Goal: Task Accomplishment & Management: Complete application form

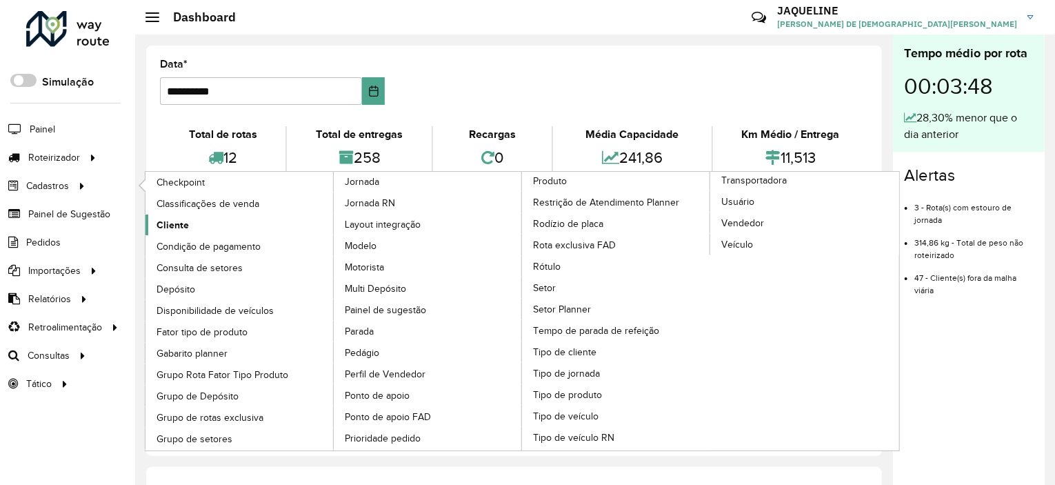
click at [185, 227] on span "Cliente" at bounding box center [172, 225] width 32 height 14
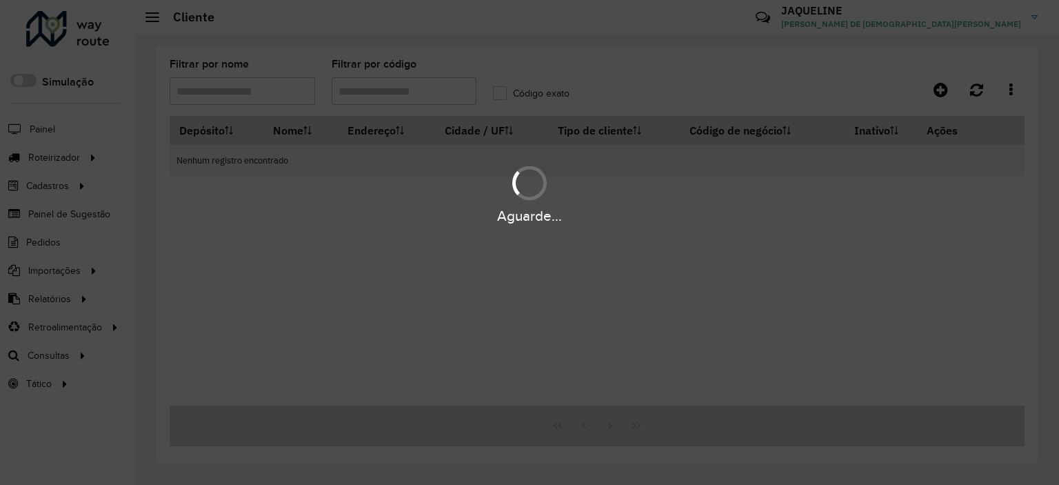
click at [259, 94] on div "Aguarde..." at bounding box center [529, 242] width 1059 height 485
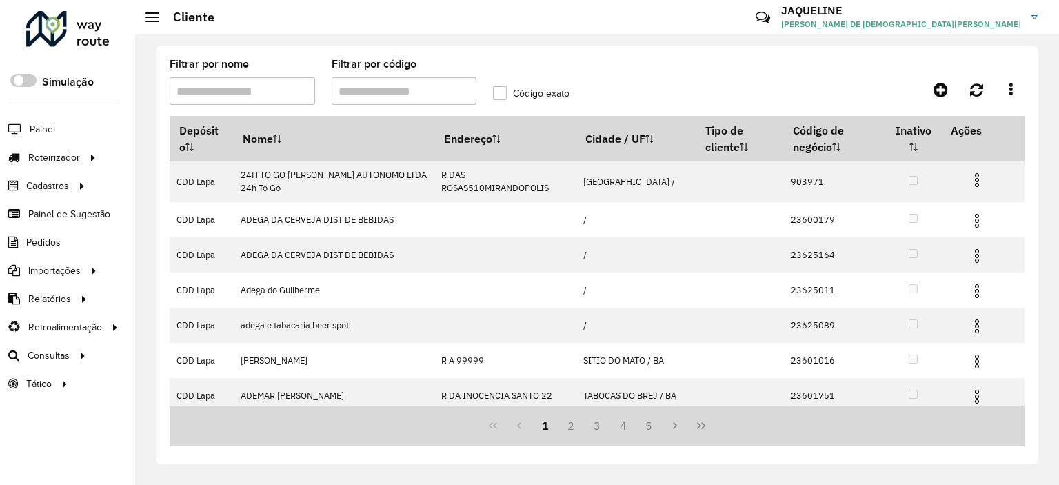
click at [382, 91] on input "Filtrar por código" at bounding box center [404, 91] width 145 height 28
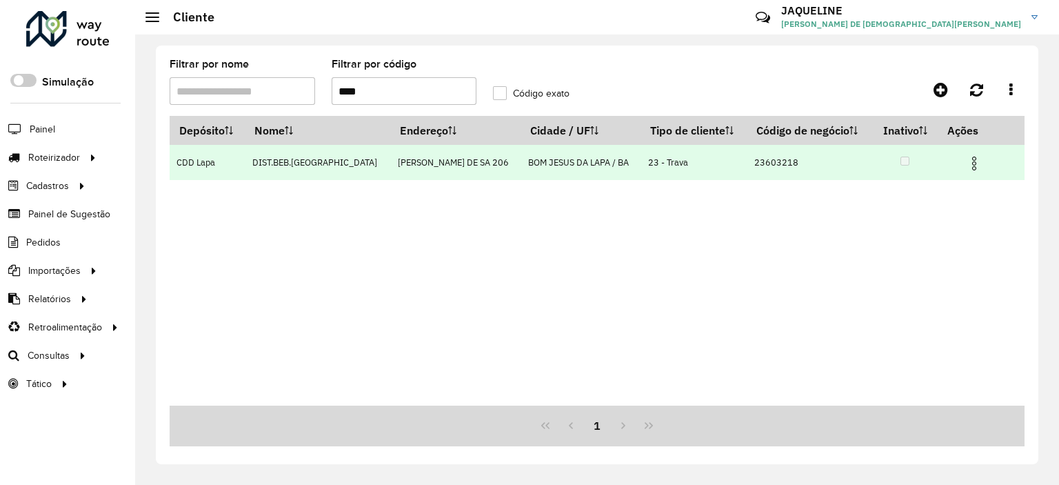
type input "****"
click at [966, 165] on img at bounding box center [974, 163] width 17 height 17
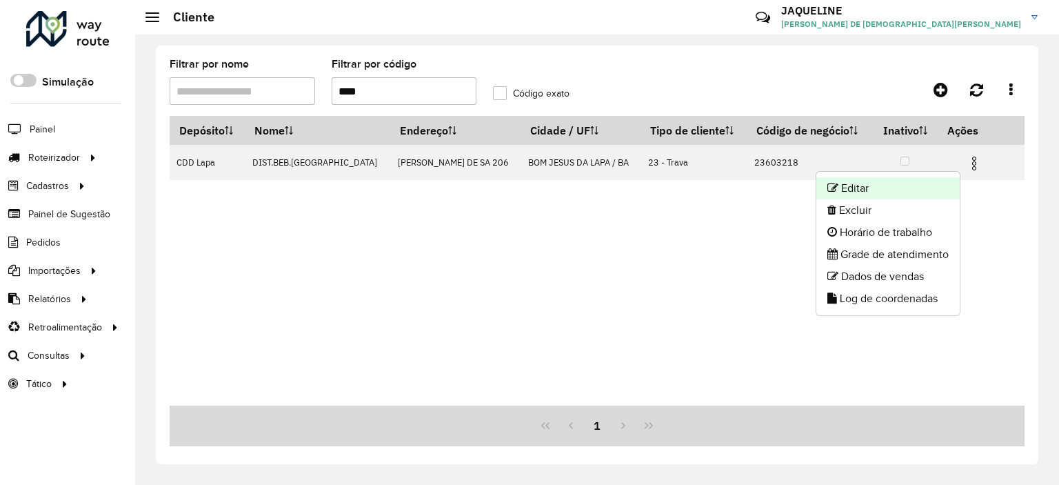
click at [931, 192] on li "Editar" at bounding box center [887, 188] width 143 height 22
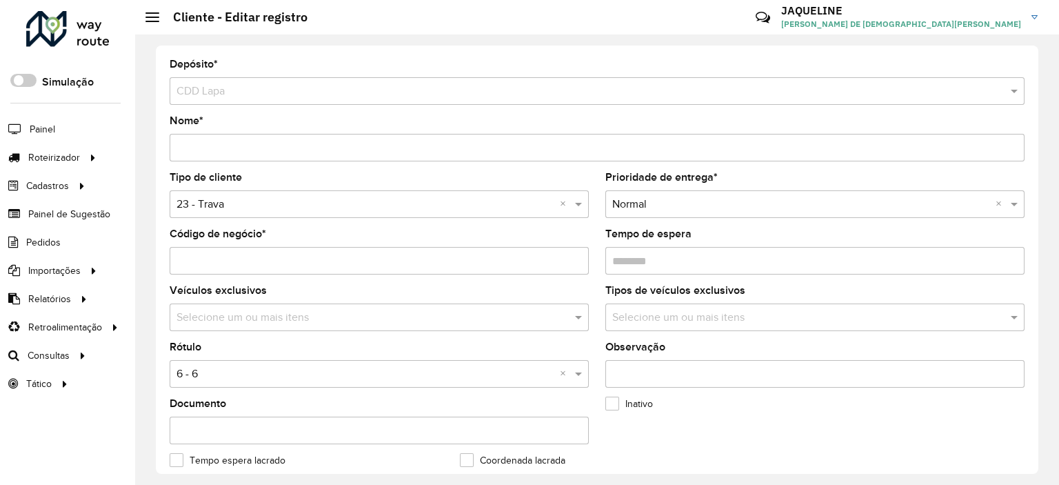
scroll to position [69, 0]
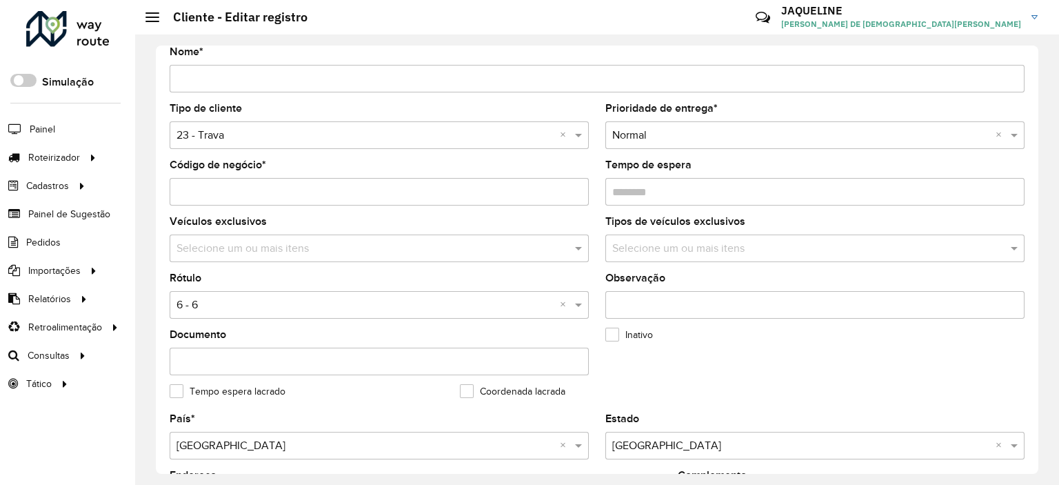
click at [356, 288] on body "Aguarde... Pop-up bloqueado! Seu navegador bloqueou automáticamente a abertura …" at bounding box center [529, 242] width 1059 height 485
click at [336, 241] on input "text" at bounding box center [372, 249] width 398 height 17
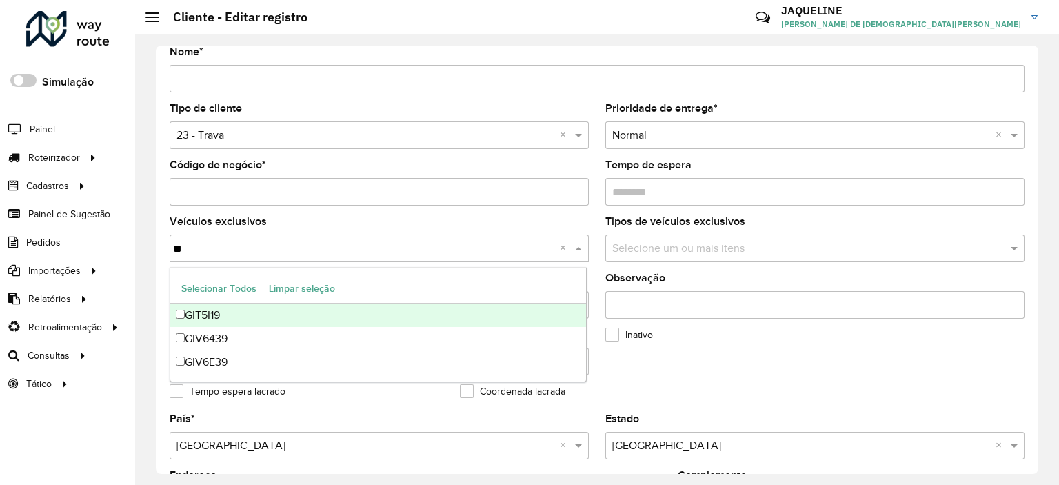
type input "***"
click at [325, 307] on div "GIT5I19" at bounding box center [378, 314] width 416 height 23
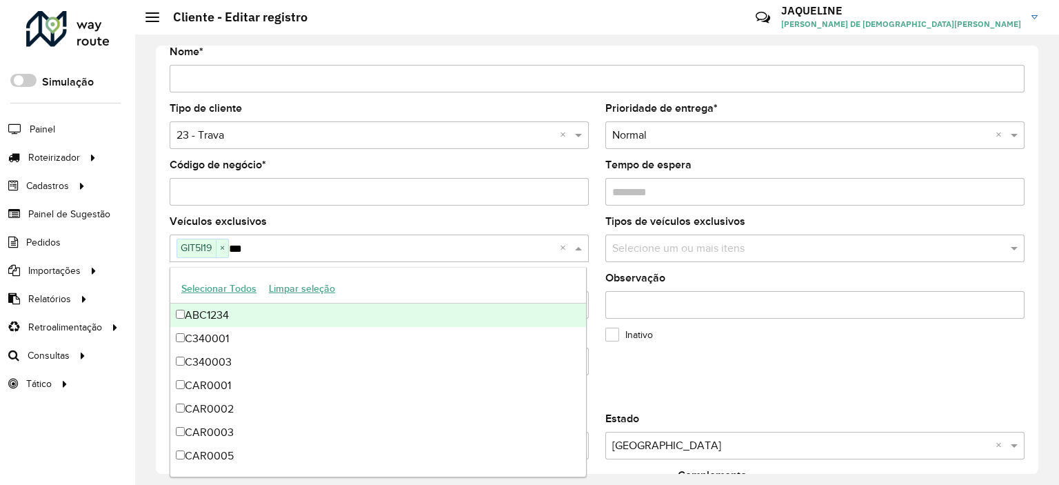
click at [414, 224] on div "Veículos exclusivos Selecione um ou mais itens GIT5I19 × *** ×" at bounding box center [379, 238] width 419 height 45
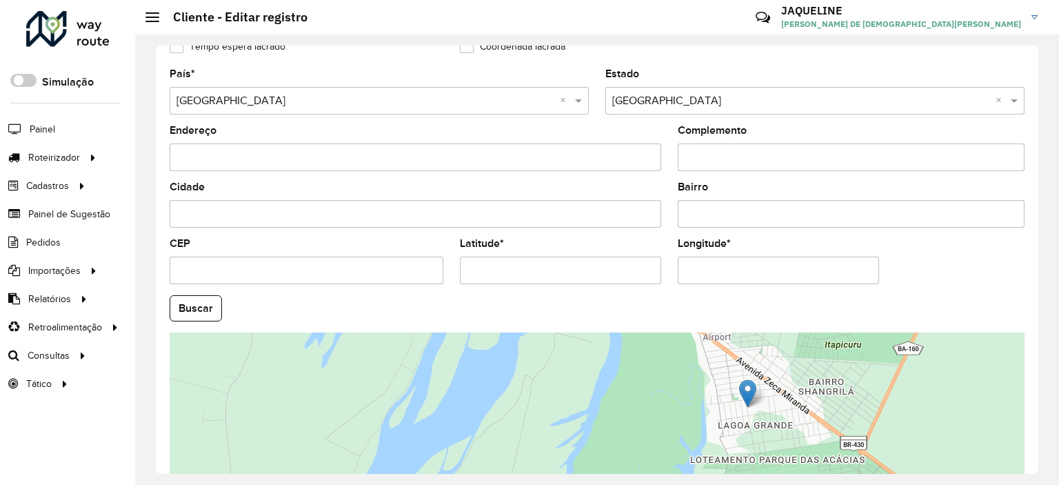
scroll to position [535, 0]
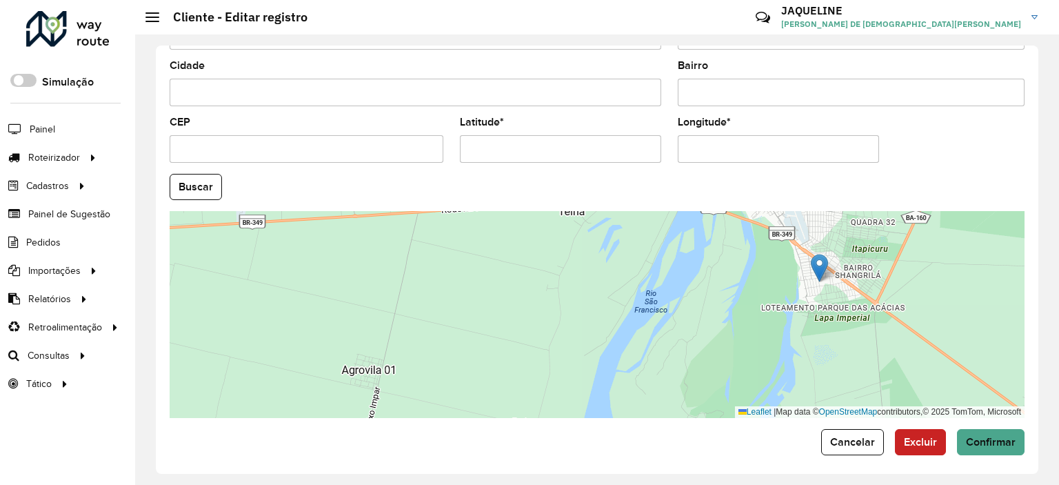
click at [989, 449] on div "Depósito * Selecione um depósito × CDD Lapa Nome * Tipo de cliente Selecione um…" at bounding box center [597, 259] width 882 height 428
click at [1008, 438] on span "Confirmar" at bounding box center [991, 442] width 50 height 12
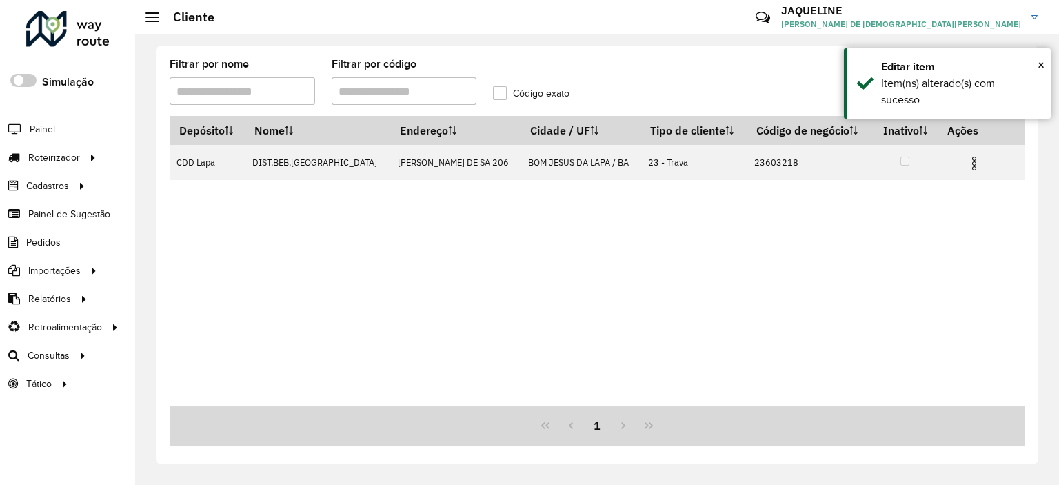
click at [376, 74] on div "Filtrar por código" at bounding box center [404, 81] width 145 height 45
click at [397, 92] on input "Filtrar por código" at bounding box center [404, 91] width 145 height 28
type input "*"
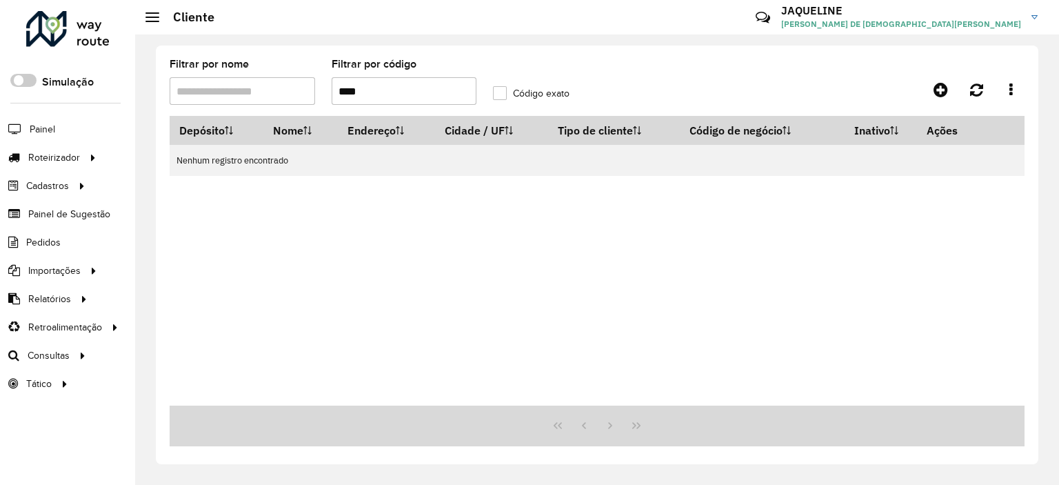
drag, startPoint x: 292, startPoint y: 93, endPoint x: 178, endPoint y: 93, distance: 114.4
click at [182, 93] on formly-group "Filtrar por nome Filtrar por código **** Código exato" at bounding box center [484, 87] width 647 height 57
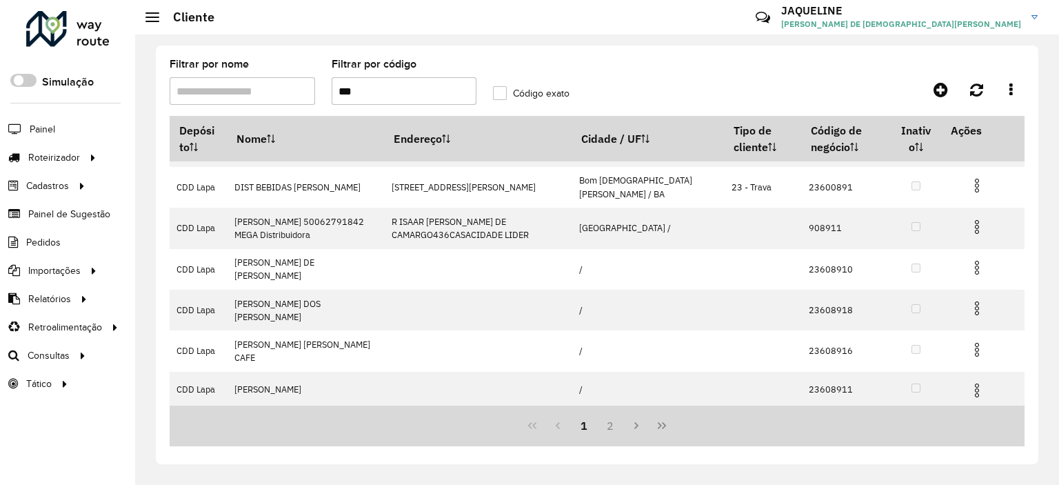
scroll to position [119, 0]
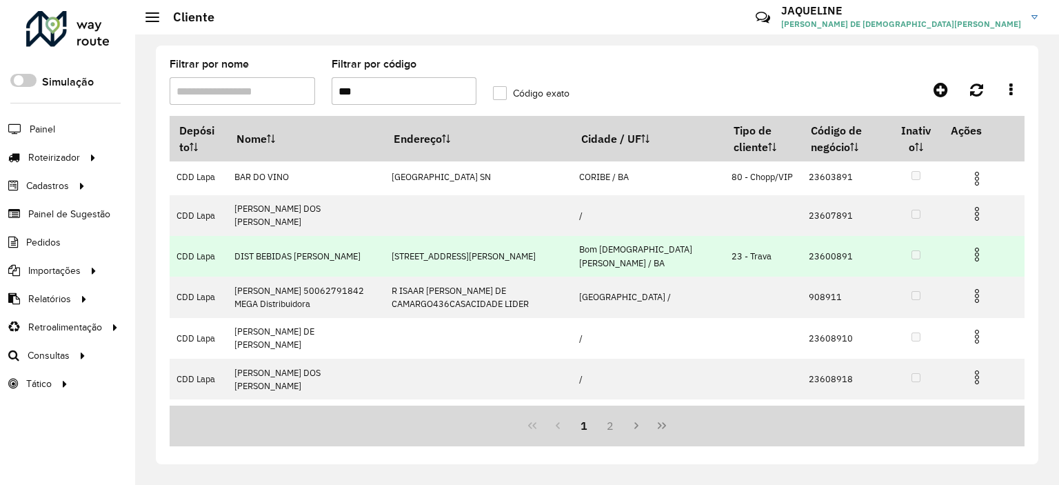
type input "***"
click at [973, 246] on img at bounding box center [977, 254] width 17 height 17
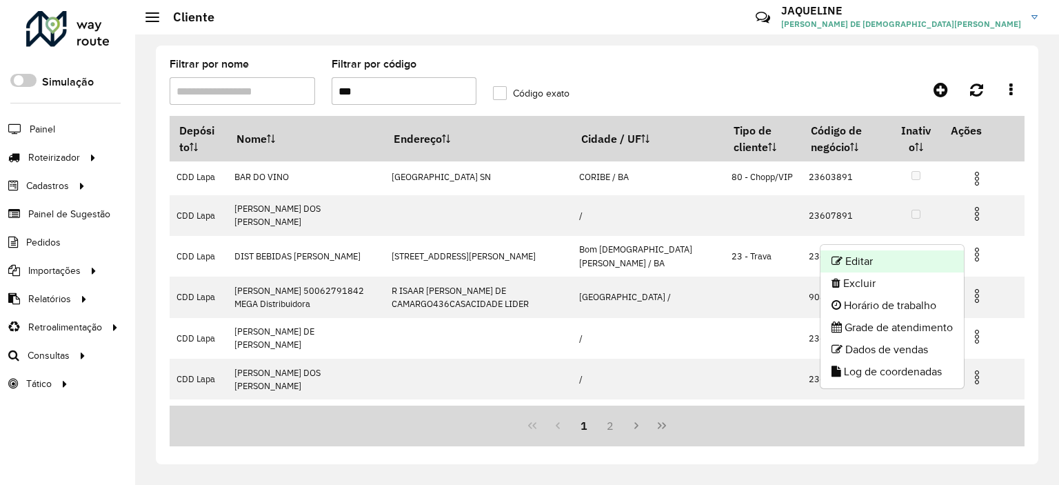
click at [895, 266] on li "Editar" at bounding box center [891, 261] width 143 height 22
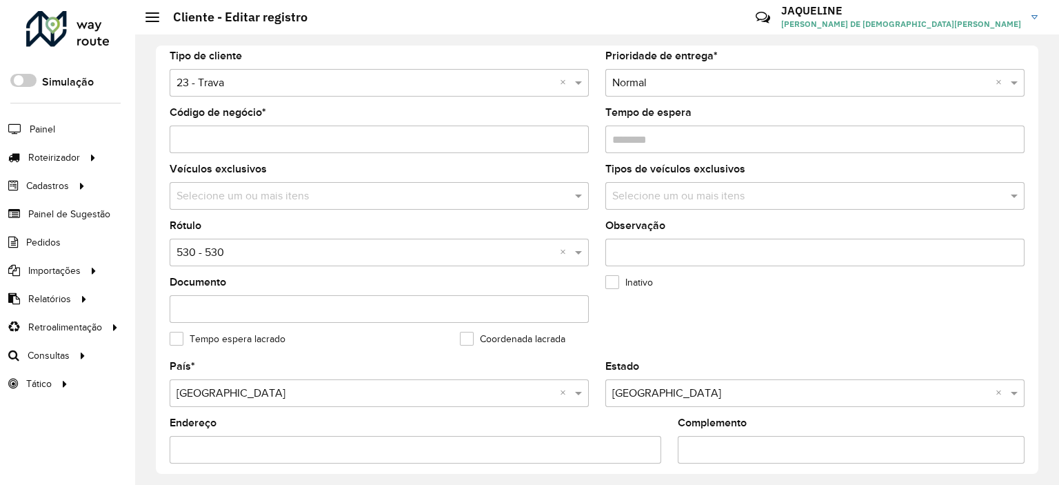
scroll to position [52, 0]
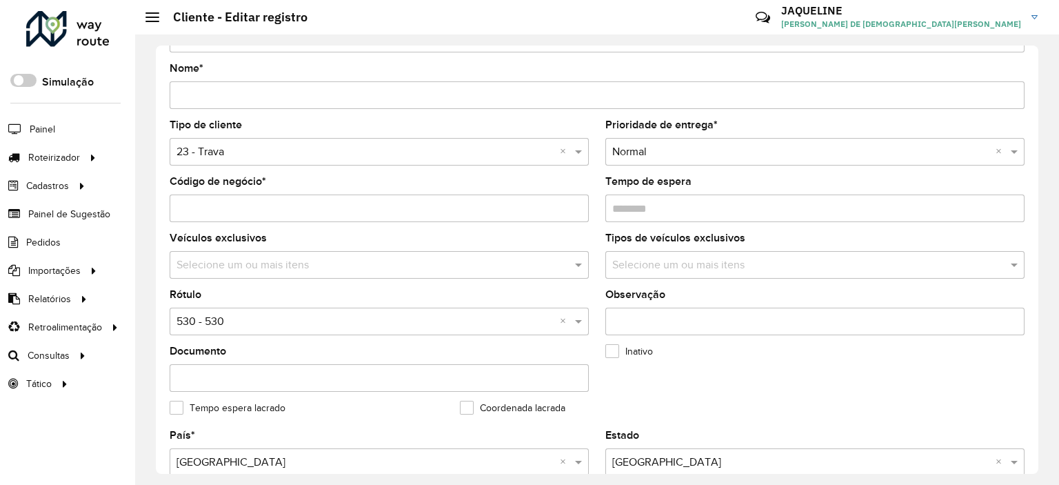
click at [254, 258] on input "text" at bounding box center [372, 265] width 398 height 17
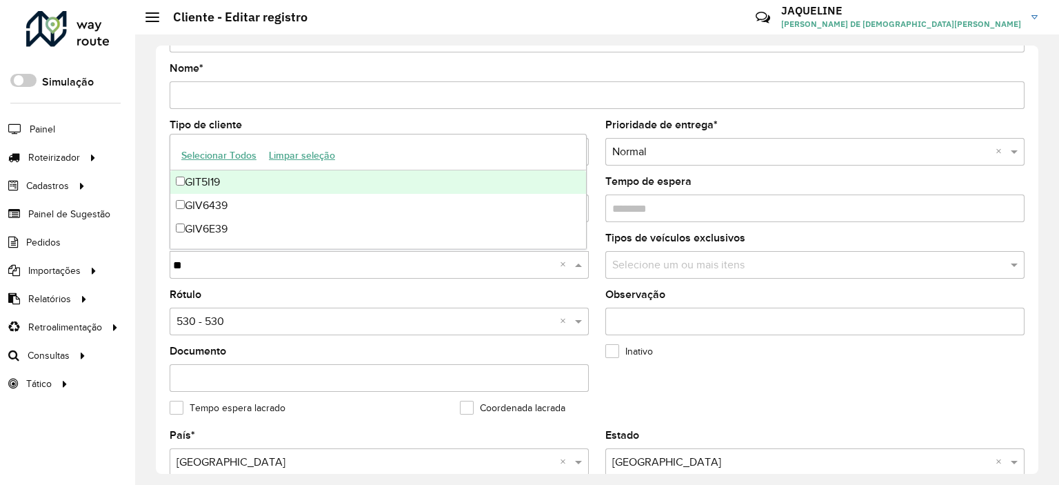
type input "***"
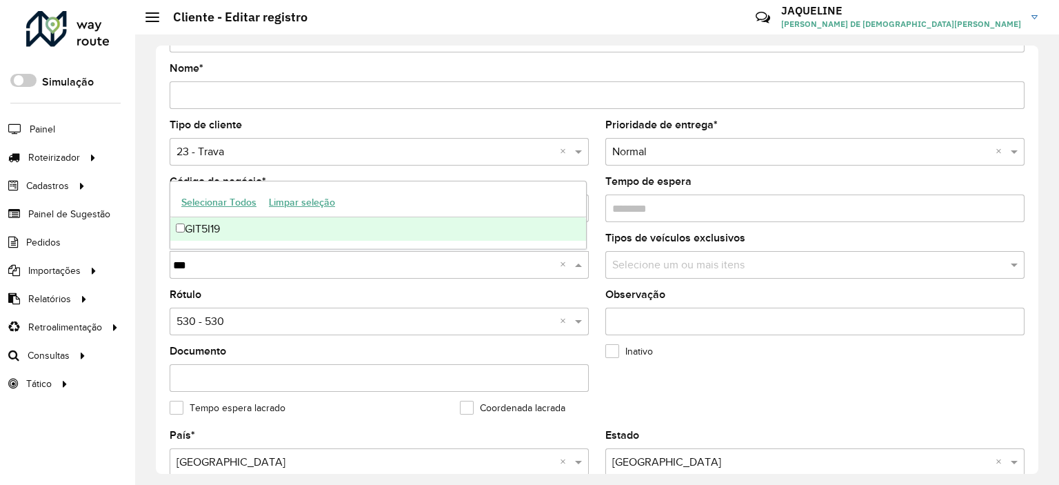
click at [232, 226] on div "GIT5I19" at bounding box center [378, 228] width 416 height 23
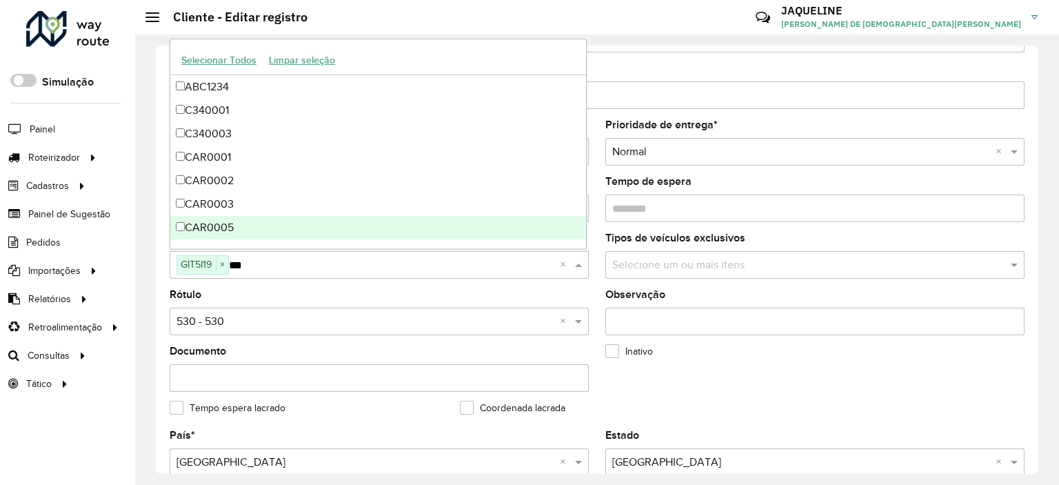
click at [718, 352] on div "Inativo" at bounding box center [742, 354] width 274 height 17
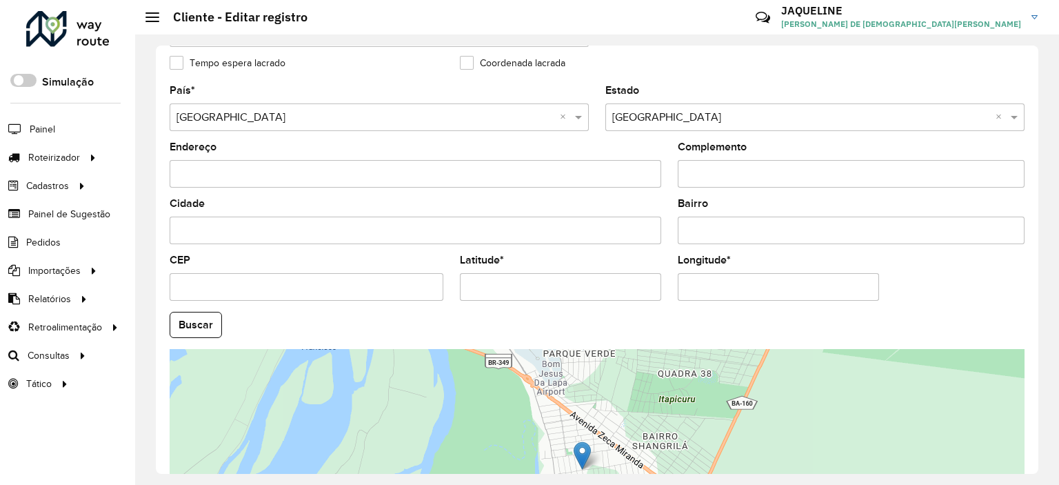
scroll to position [535, 0]
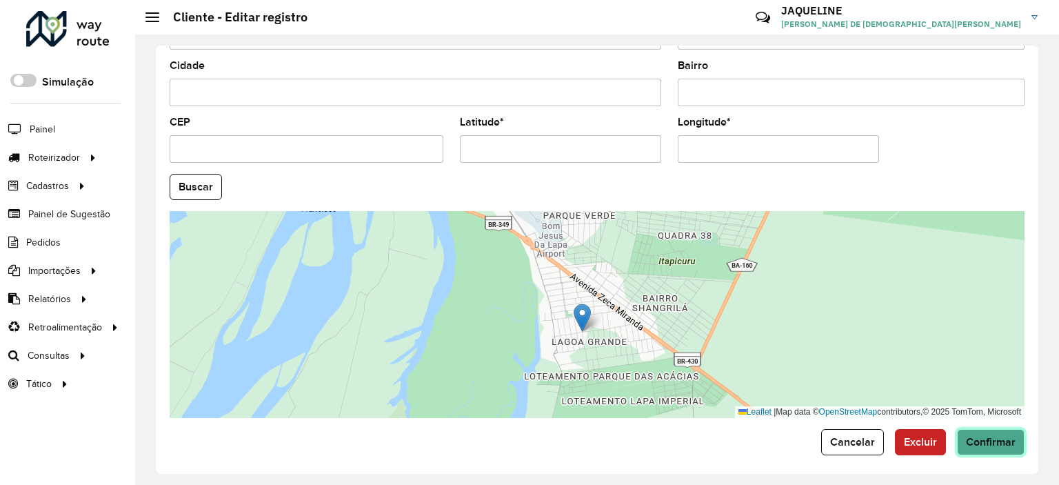
click at [998, 436] on span "Confirmar" at bounding box center [991, 442] width 50 height 12
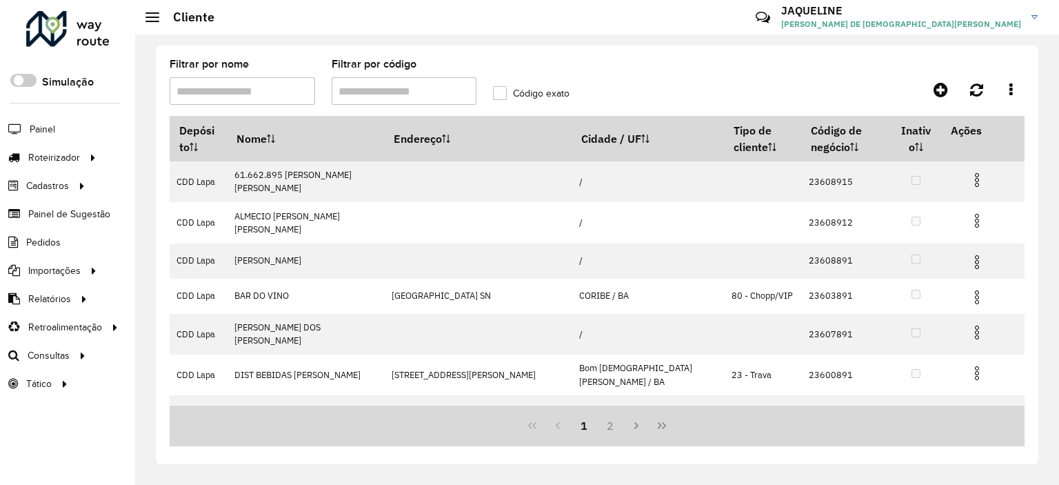
drag, startPoint x: 365, startPoint y: 90, endPoint x: 157, endPoint y: 99, distance: 207.7
click at [169, 99] on formly-group "Filtrar por nome Filtrar por código Código exato" at bounding box center [484, 87] width 647 height 57
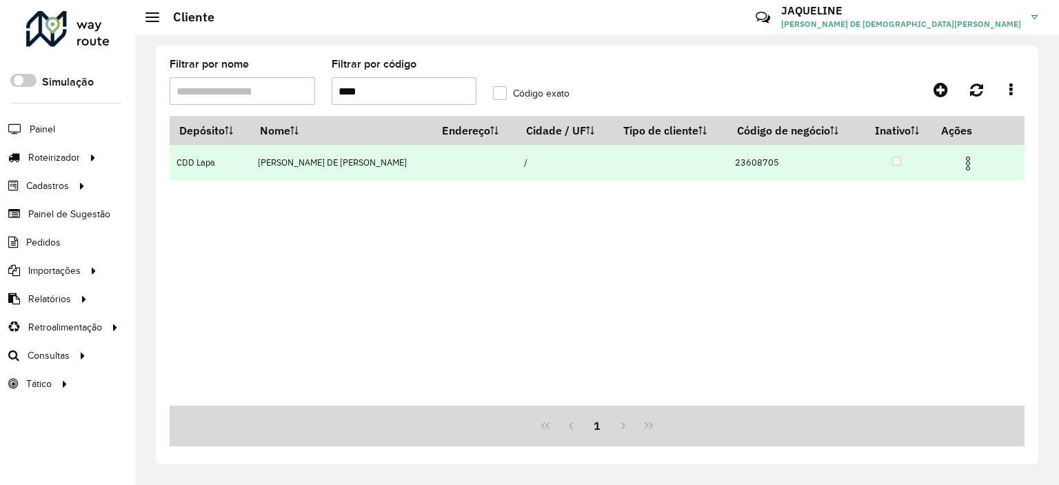
type input "****"
click at [968, 162] on img at bounding box center [968, 163] width 17 height 17
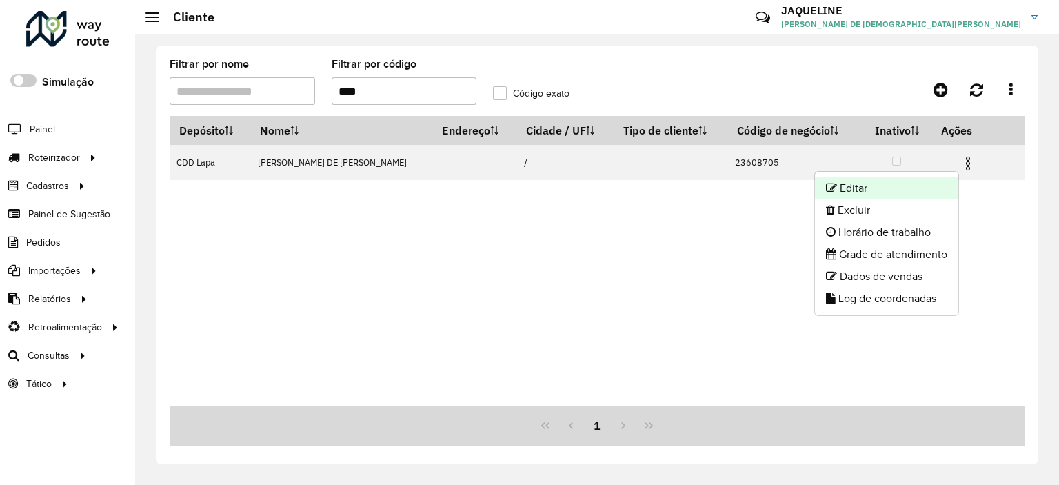
click at [934, 190] on li "Editar" at bounding box center [886, 188] width 143 height 22
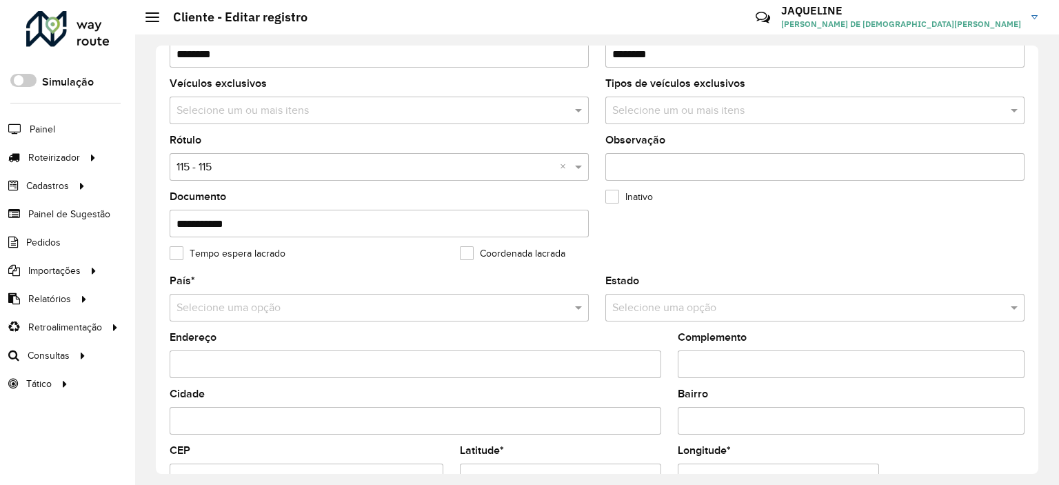
scroll to position [483, 0]
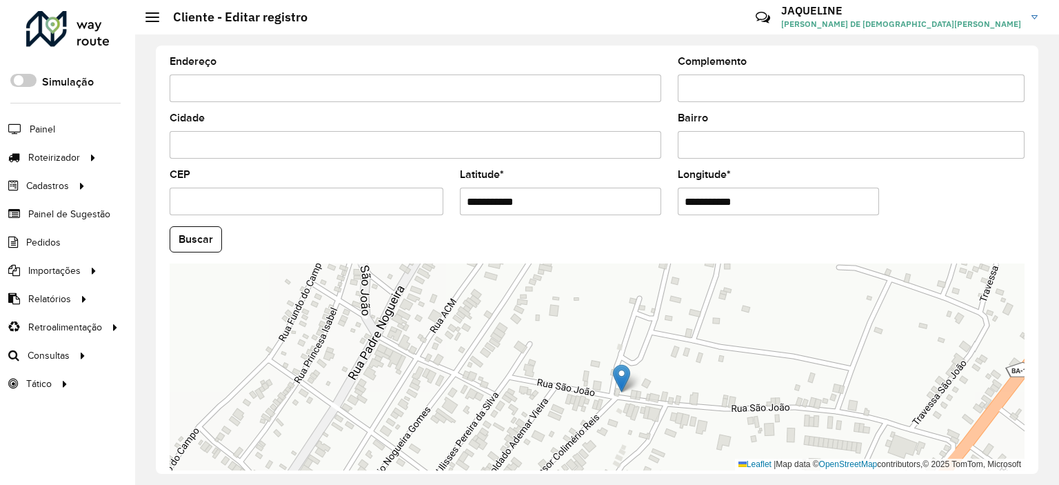
drag, startPoint x: 625, startPoint y: 304, endPoint x: 612, endPoint y: 418, distance: 114.4
click at [612, 418] on div "Leaflet | Map data © OpenStreetMap contributors,© 2025 TomTom, Microsoft" at bounding box center [597, 366] width 855 height 207
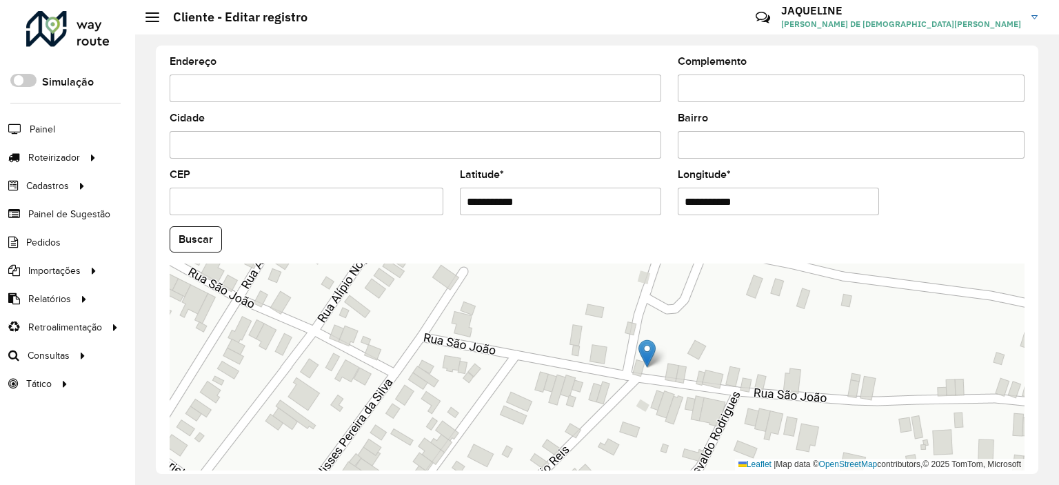
drag, startPoint x: 777, startPoint y: 321, endPoint x: 763, endPoint y: 278, distance: 45.6
click at [763, 278] on div "Leaflet | Map data © OpenStreetMap contributors,© 2025 TomTom, Microsoft" at bounding box center [597, 366] width 855 height 207
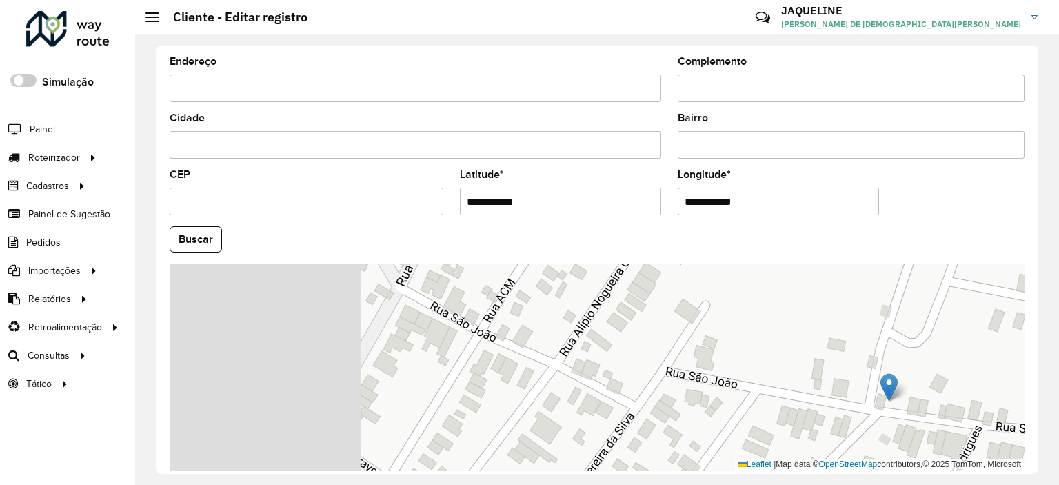
drag, startPoint x: 463, startPoint y: 378, endPoint x: 725, endPoint y: 438, distance: 267.9
click at [725, 438] on div "Leaflet | Map data © OpenStreetMap contributors,© 2025 TomTom, Microsoft" at bounding box center [597, 366] width 855 height 207
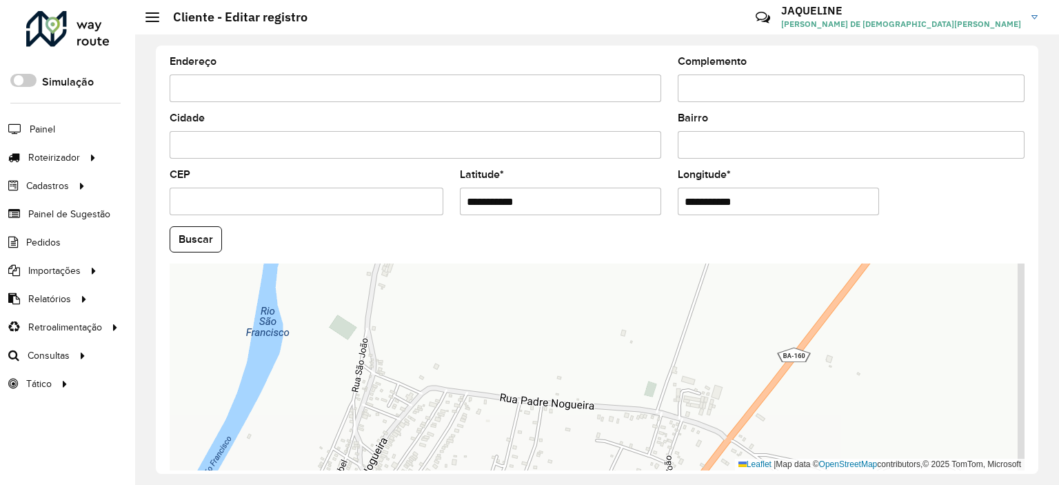
drag, startPoint x: 840, startPoint y: 363, endPoint x: 667, endPoint y: 502, distance: 221.7
click at [667, 484] on html "Aguarde... Pop-up bloqueado! Seu navegador bloqueou automáticamente a abertura …" at bounding box center [529, 242] width 1059 height 485
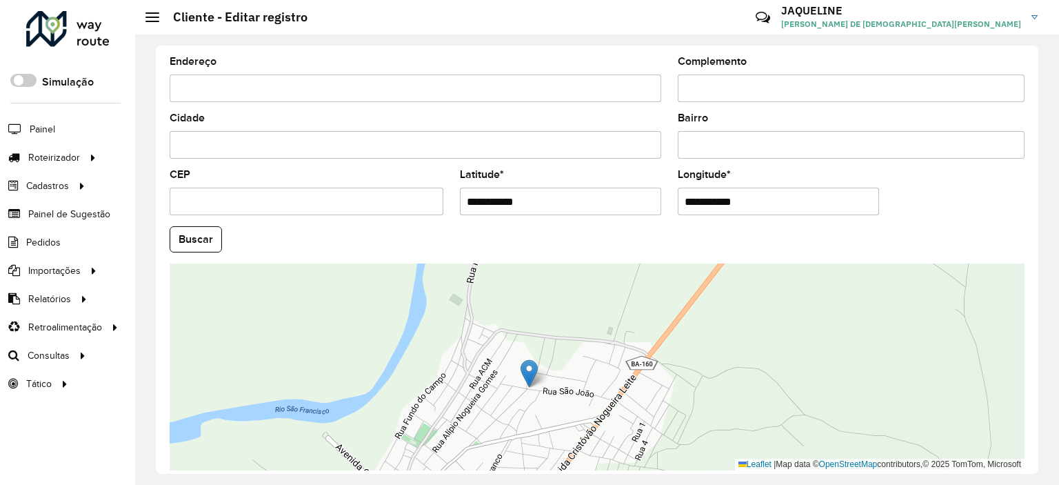
drag, startPoint x: 576, startPoint y: 416, endPoint x: 596, endPoint y: 303, distance: 114.3
click at [596, 303] on div "Leaflet | Map data © OpenStreetMap contributors,© 2025 TomTom, Microsoft" at bounding box center [597, 366] width 855 height 207
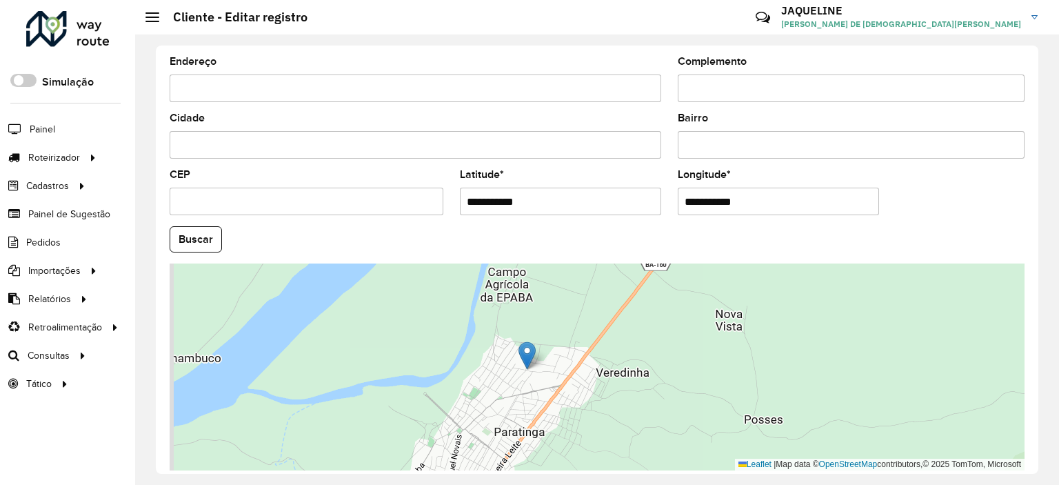
drag, startPoint x: 505, startPoint y: 410, endPoint x: 606, endPoint y: 336, distance: 125.7
click at [606, 336] on div "Leaflet | Map data © OpenStreetMap contributors,© 2025 TomTom, Microsoft" at bounding box center [597, 366] width 855 height 207
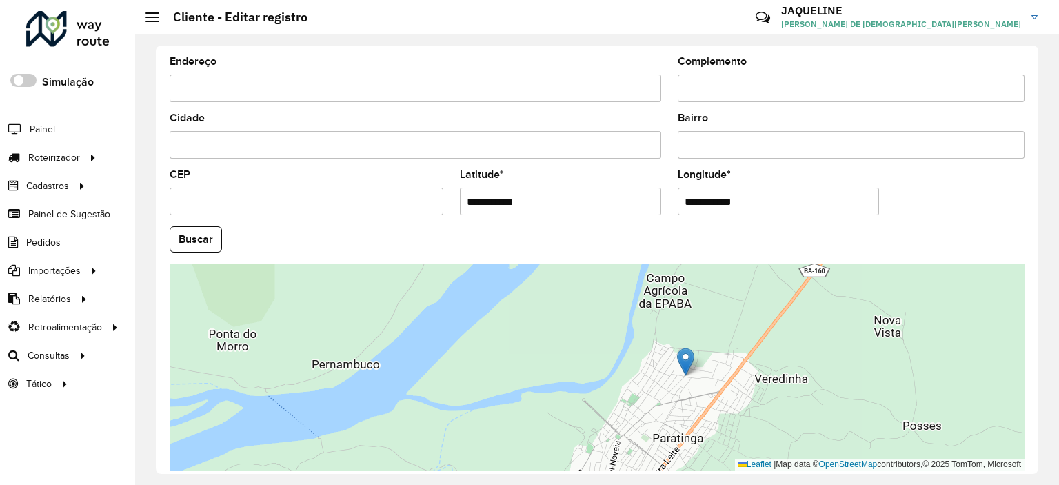
drag, startPoint x: 782, startPoint y: 379, endPoint x: 783, endPoint y: 421, distance: 41.4
click at [783, 421] on div "Leaflet | Map data © OpenStreetMap contributors,© 2025 TomTom, Microsoft" at bounding box center [597, 366] width 855 height 207
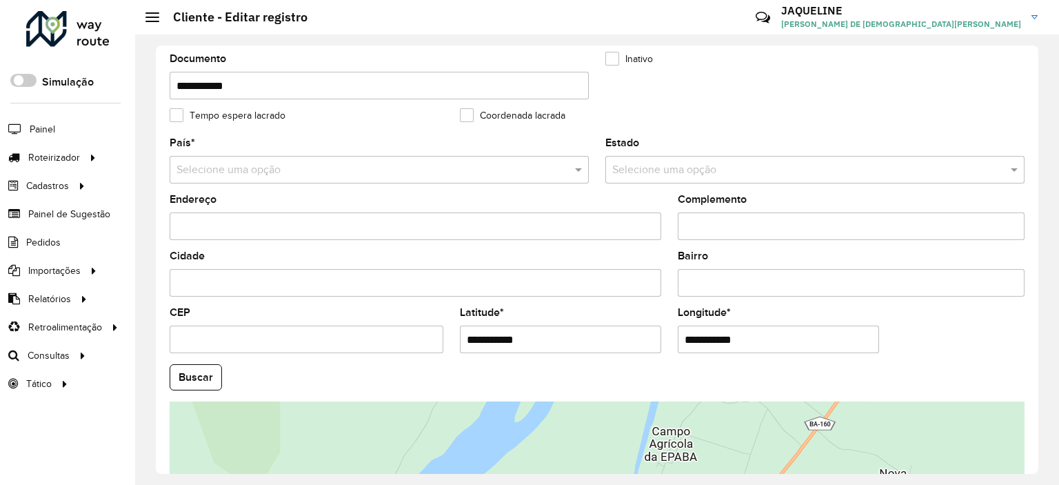
scroll to position [535, 0]
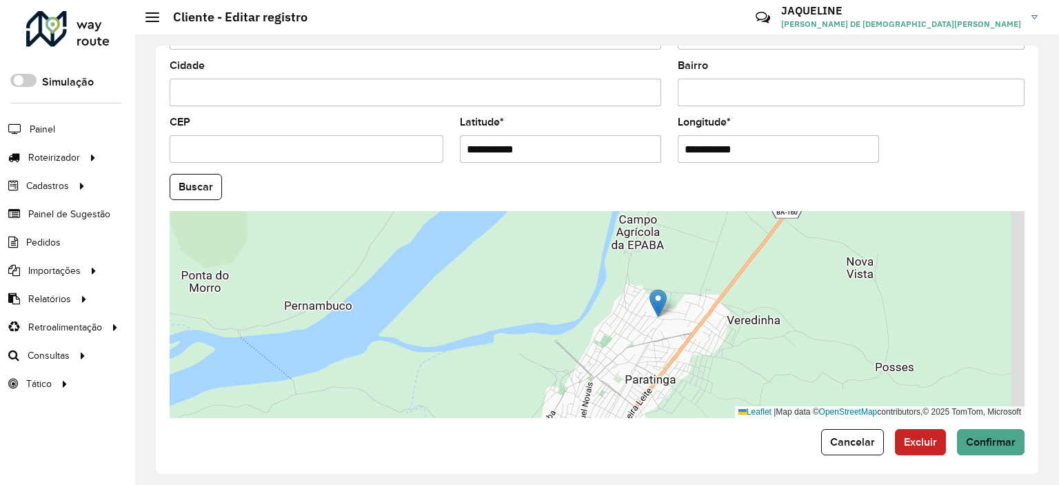
drag, startPoint x: 805, startPoint y: 345, endPoint x: 762, endPoint y: 318, distance: 51.4
click at [763, 319] on div "Leaflet | Map data © OpenStreetMap contributors,© 2025 TomTom, Microsoft" at bounding box center [597, 314] width 855 height 207
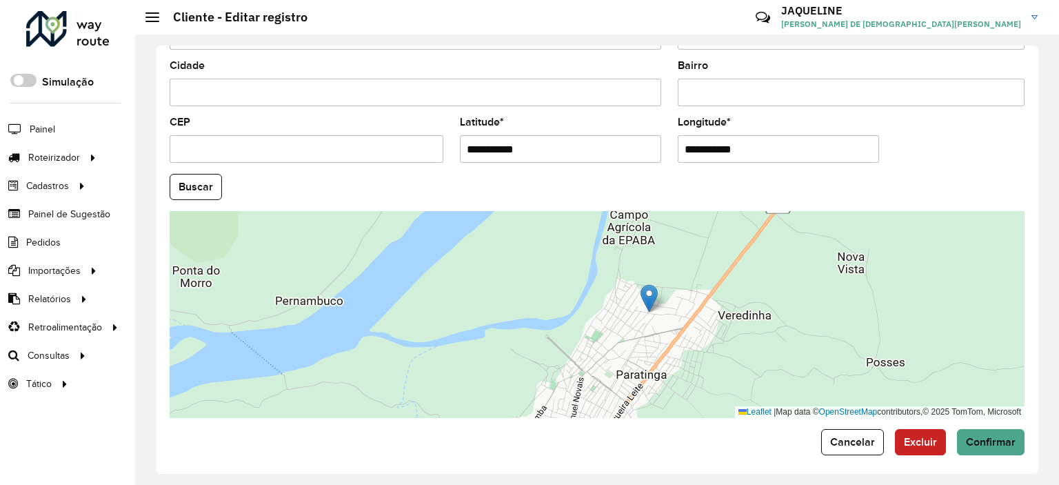
drag, startPoint x: 543, startPoint y: 148, endPoint x: 387, endPoint y: 148, distance: 155.8
click at [387, 148] on formly-group "**********" at bounding box center [596, 183] width 871 height 470
paste input "text"
type input "**********"
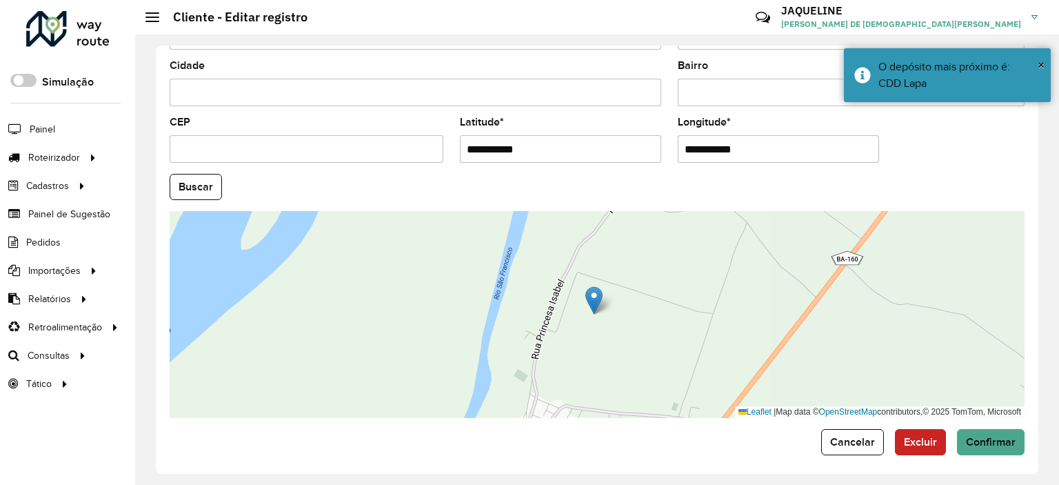
drag, startPoint x: 753, startPoint y: 150, endPoint x: 630, endPoint y: 129, distance: 124.4
click at [630, 129] on formly-group "**********" at bounding box center [596, 183] width 871 height 470
paste input "text"
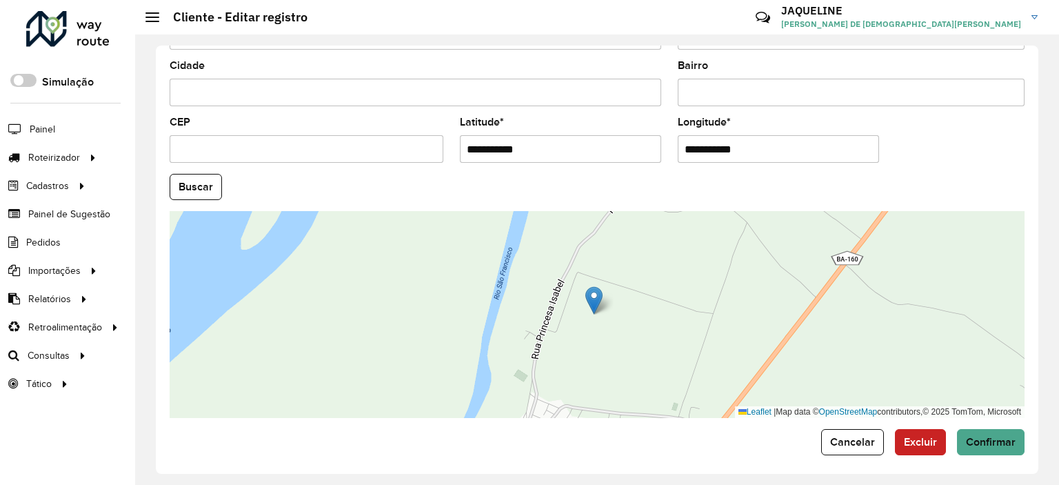
type input "**********"
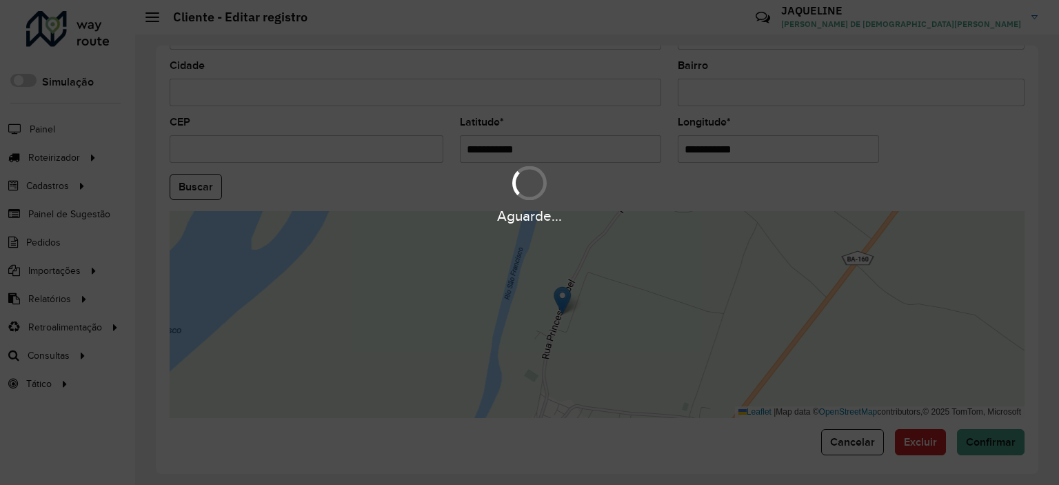
click at [946, 162] on hb-app "Aguarde... Pop-up bloqueado! Seu navegador bloqueou automáticamente a abertura …" at bounding box center [529, 242] width 1059 height 485
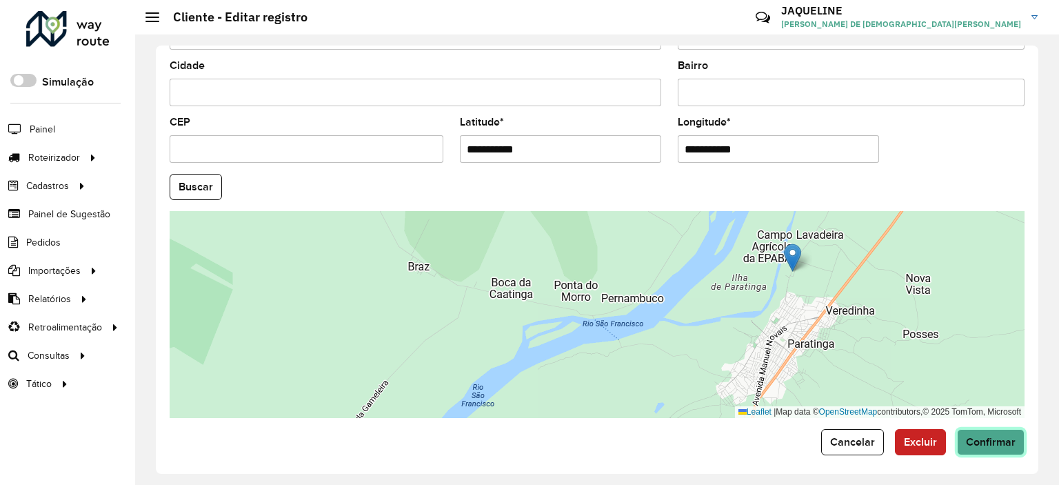
click at [974, 436] on span "Confirmar" at bounding box center [991, 442] width 50 height 12
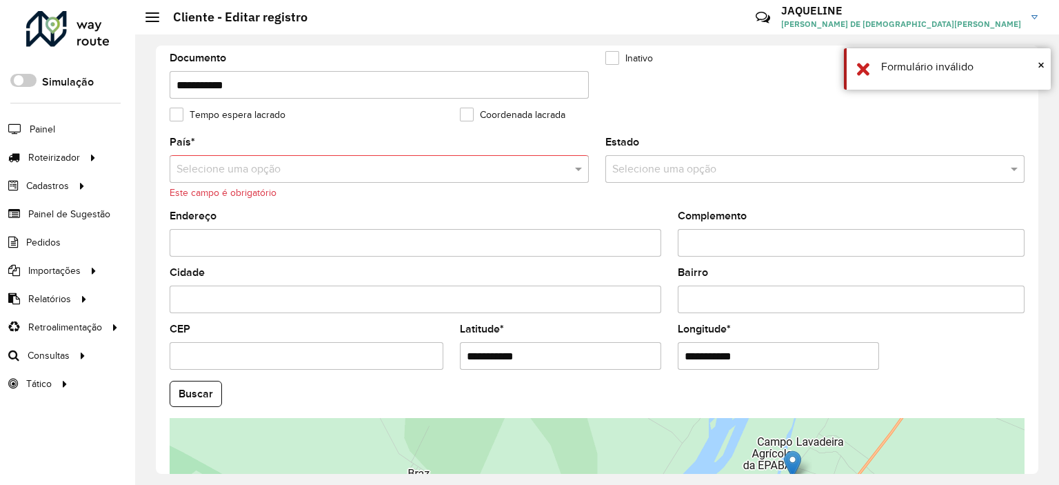
scroll to position [276, 0]
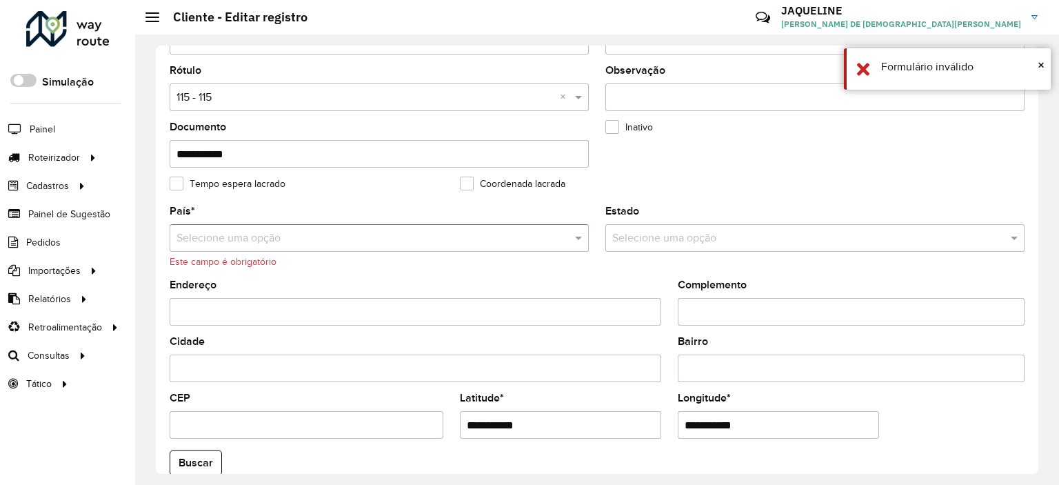
click at [316, 239] on input "text" at bounding box center [365, 238] width 378 height 17
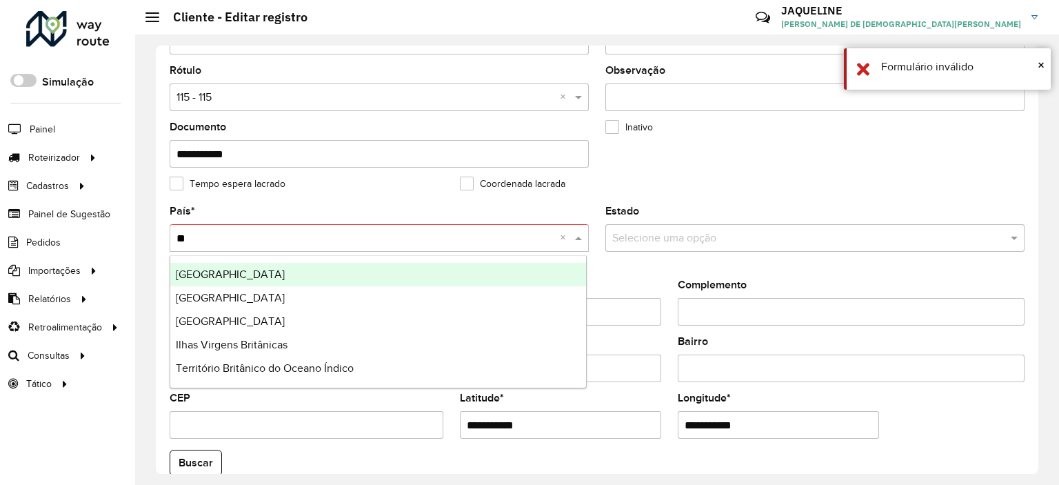
type input "***"
click at [271, 276] on div "[GEOGRAPHIC_DATA]" at bounding box center [378, 274] width 416 height 23
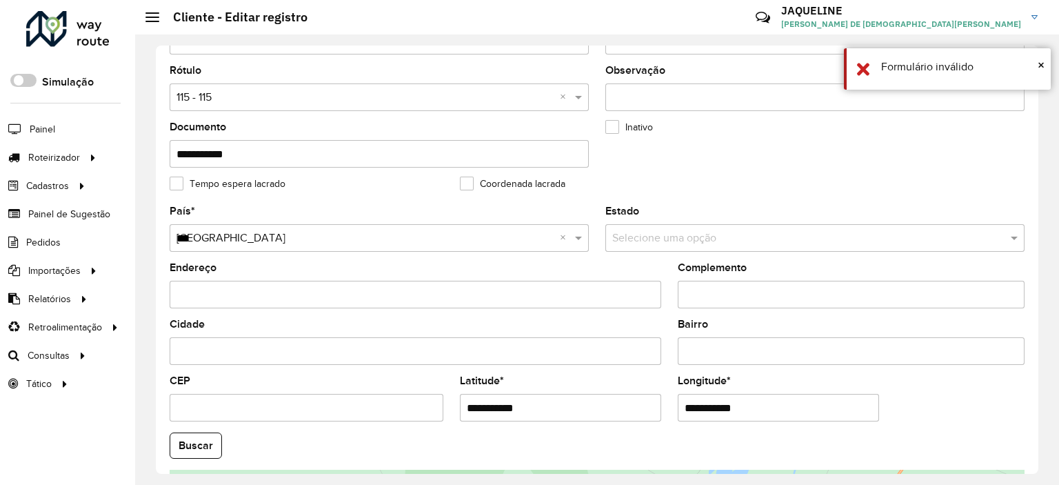
scroll to position [535, 0]
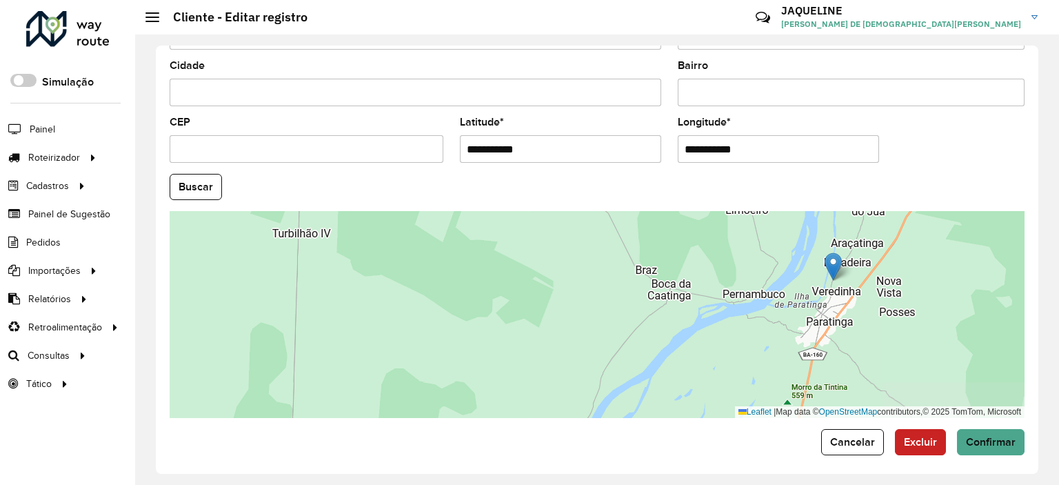
click at [1004, 452] on div "**********" at bounding box center [597, 259] width 882 height 428
click at [1000, 438] on span "Confirmar" at bounding box center [991, 442] width 50 height 12
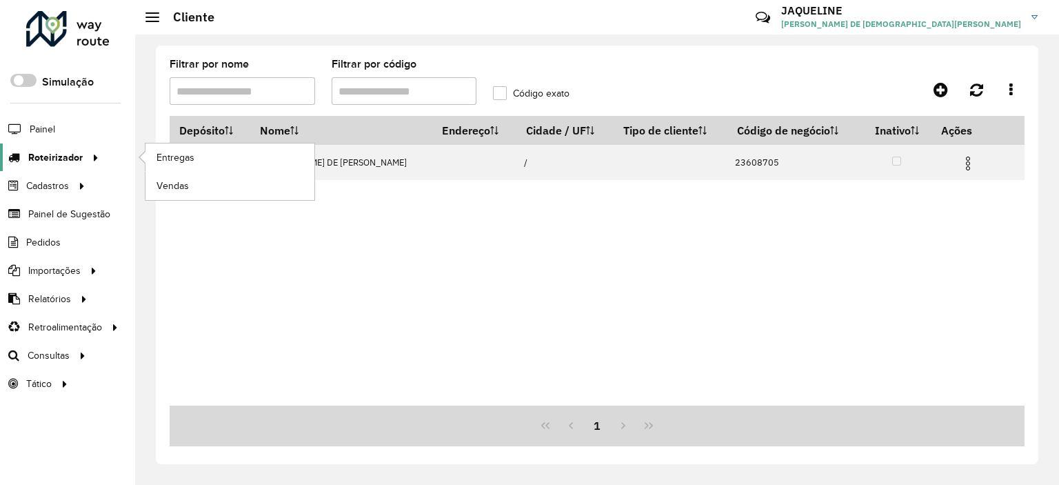
drag, startPoint x: 397, startPoint y: 81, endPoint x: 31, endPoint y: 159, distance: 374.4
click at [72, 156] on div "Roteirizador AmbevTech Simulação Painel Roteirizador Entregas Vendas Cadastros …" at bounding box center [529, 242] width 1059 height 485
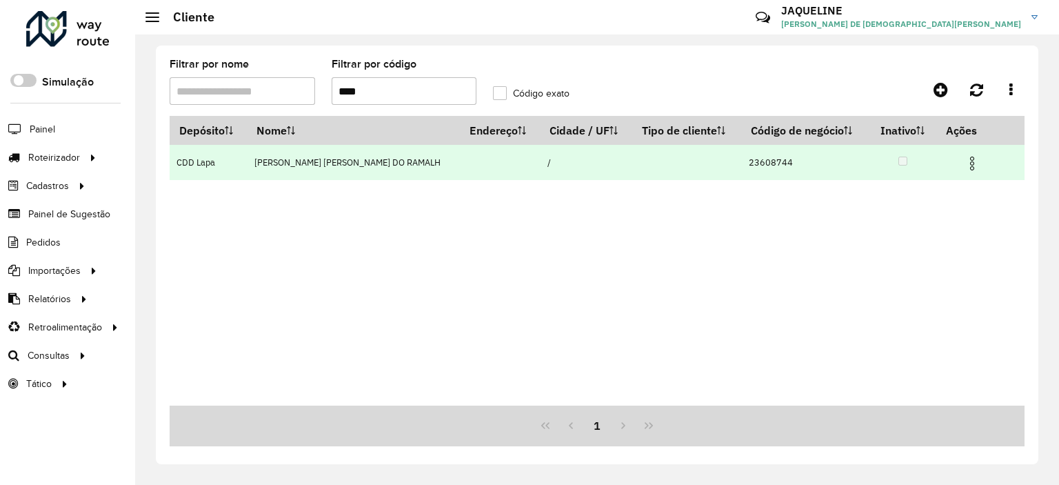
type input "****"
click at [972, 171] on img at bounding box center [972, 163] width 17 height 17
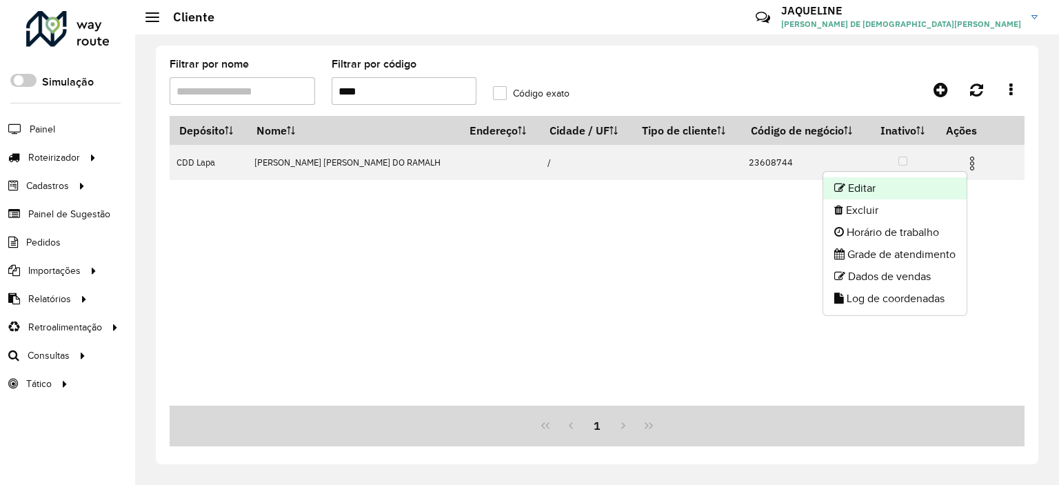
click at [931, 192] on li "Editar" at bounding box center [894, 188] width 143 height 22
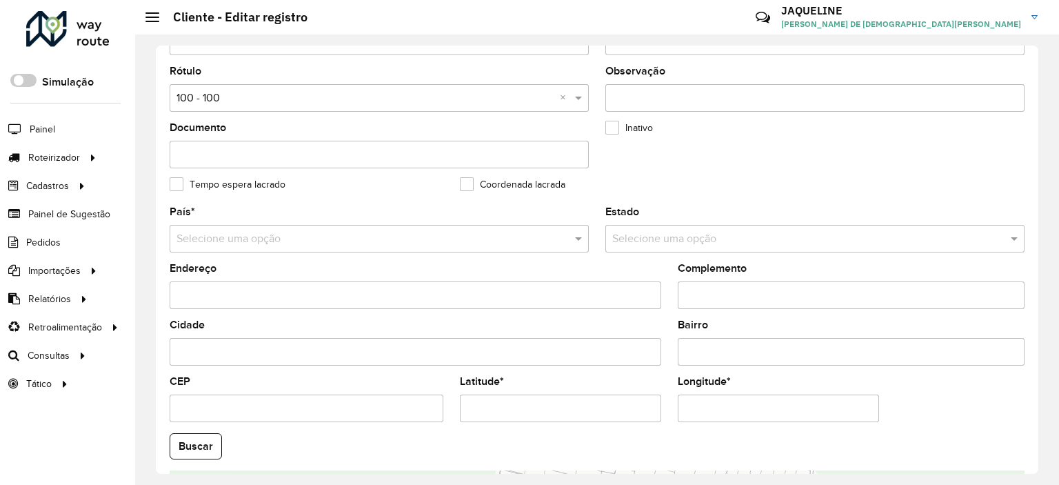
scroll to position [535, 0]
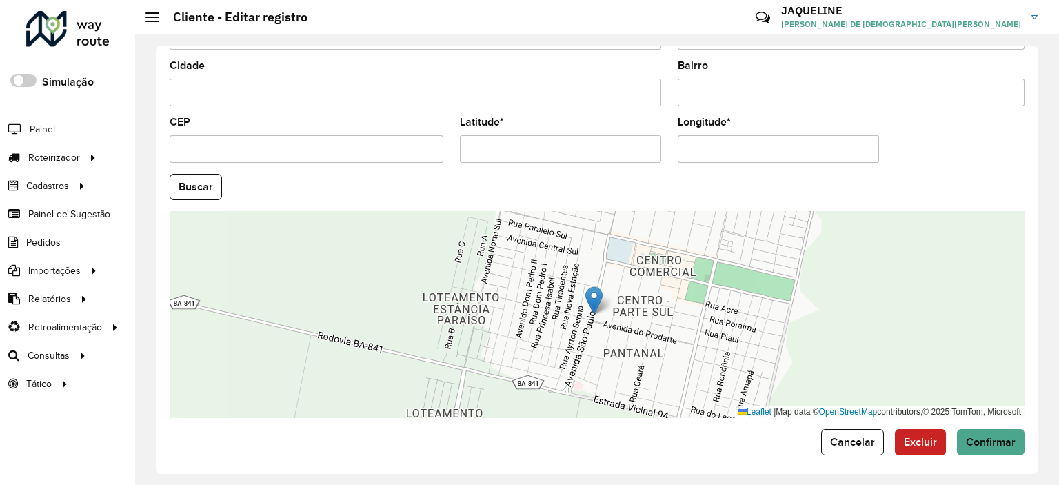
click at [519, 168] on formly-field "Latitude *" at bounding box center [561, 145] width 218 height 57
click at [521, 158] on formly-field "Latitude *" at bounding box center [561, 145] width 218 height 57
drag, startPoint x: 525, startPoint y: 146, endPoint x: 467, endPoint y: 130, distance: 60.0
click at [467, 135] on input "Latitude *" at bounding box center [560, 149] width 201 height 28
paste input "text"
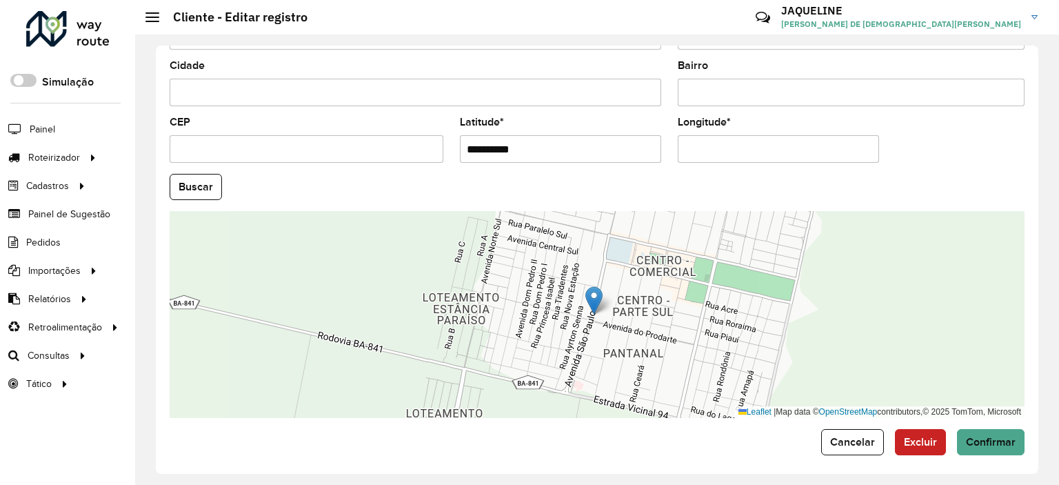
type input "**********"
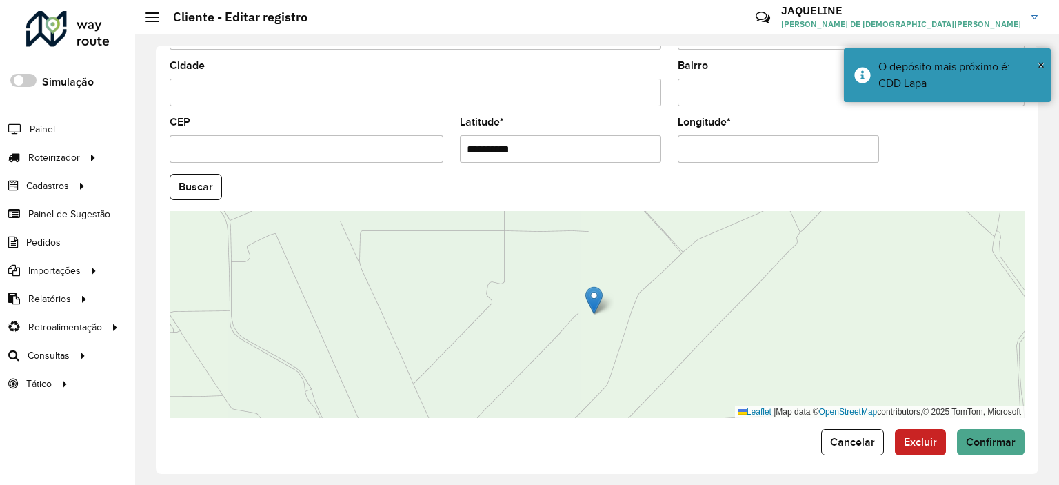
drag, startPoint x: 751, startPoint y: 152, endPoint x: 685, endPoint y: 122, distance: 72.2
click at [685, 122] on div "Longitude *" at bounding box center [778, 139] width 201 height 45
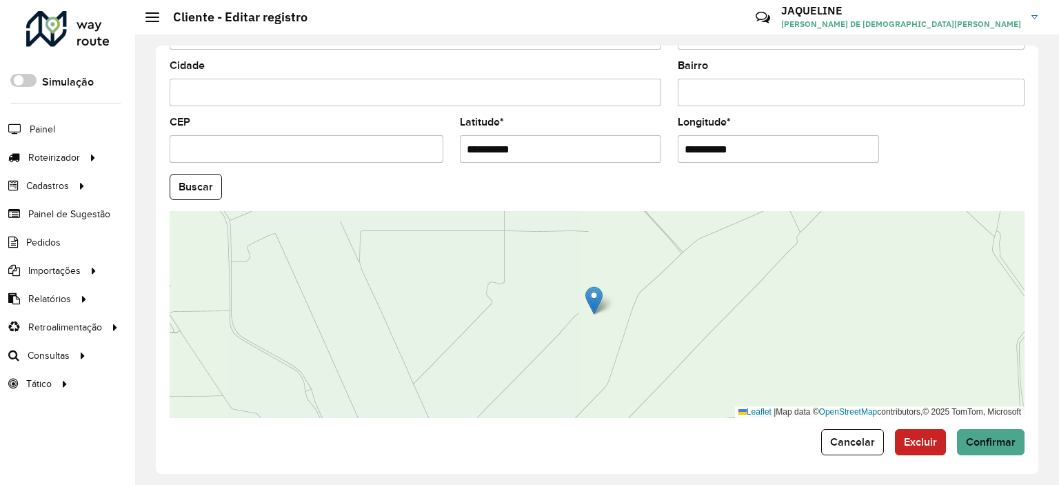
paste input "text"
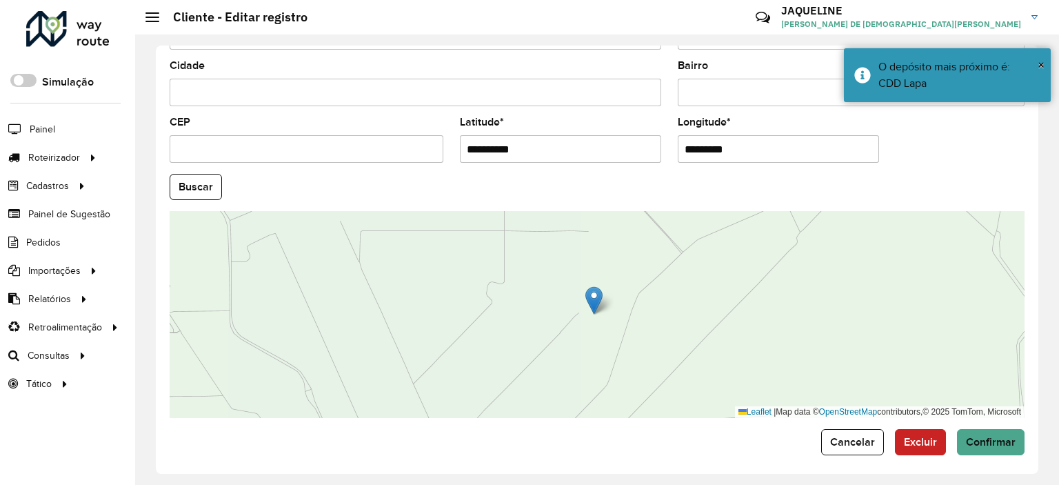
type input "*********"
click at [906, 145] on hb-app "Aguarde... Pop-up bloqueado! Seu navegador bloqueou automáticamente a abertura …" at bounding box center [529, 242] width 1059 height 485
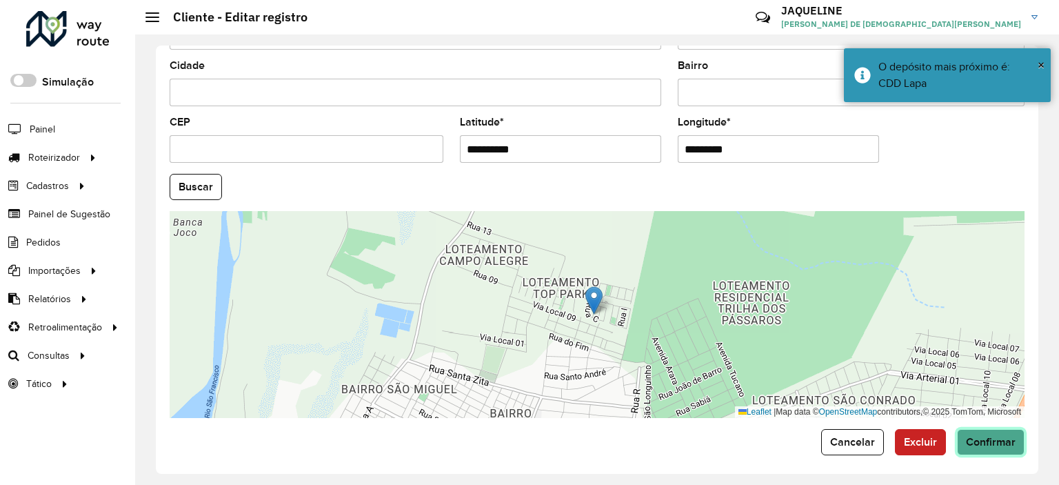
click at [1005, 436] on span "Confirmar" at bounding box center [991, 442] width 50 height 12
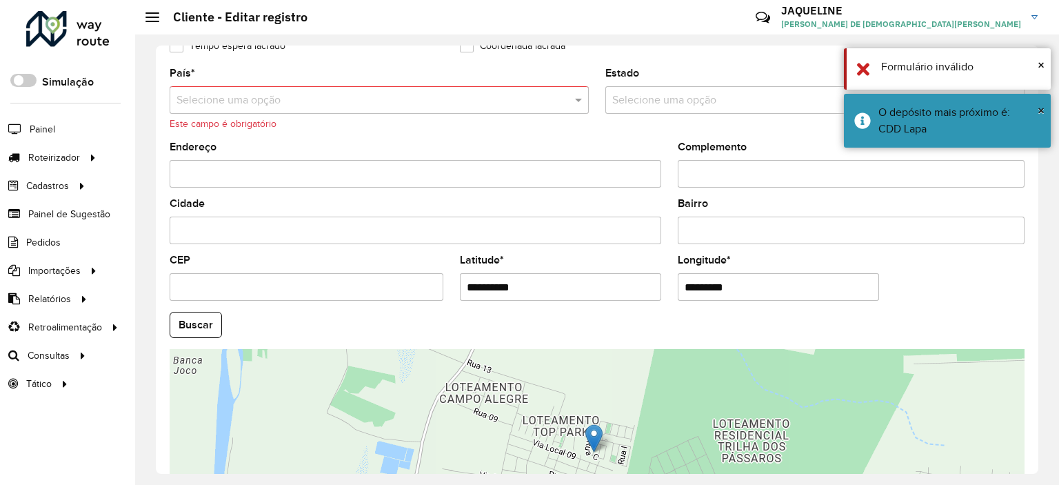
scroll to position [345, 0]
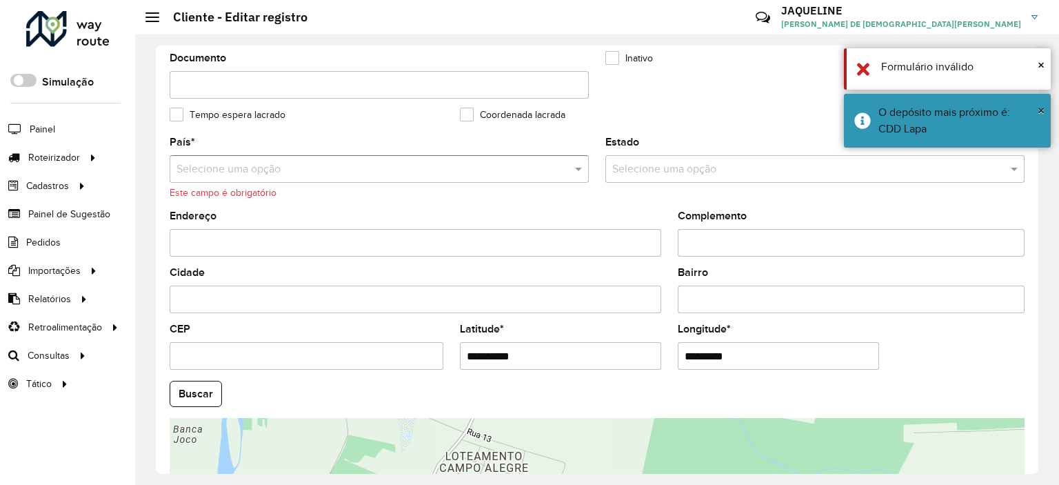
click at [302, 179] on div "País * Selecione uma opção Este campo é obrigatório" at bounding box center [379, 168] width 419 height 63
click at [288, 165] on input "text" at bounding box center [365, 169] width 378 height 17
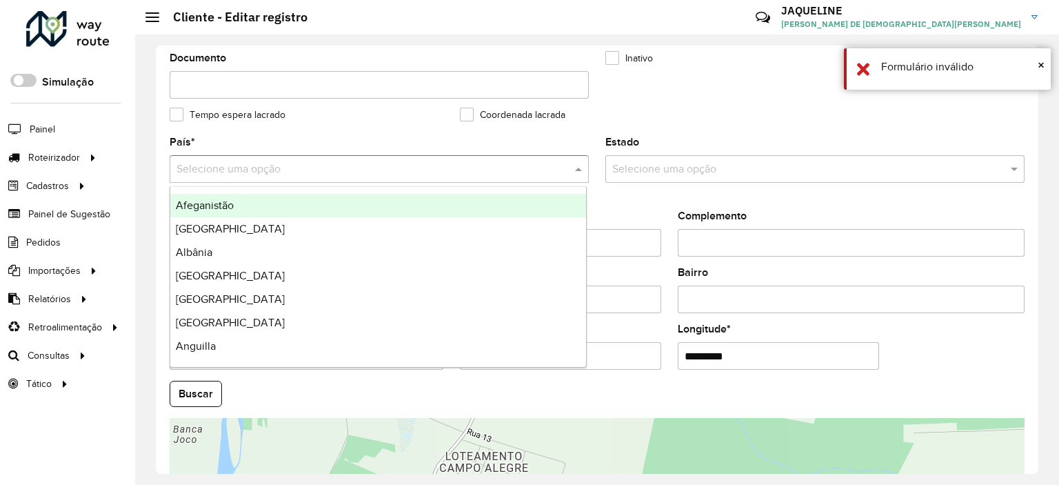
type input "*"
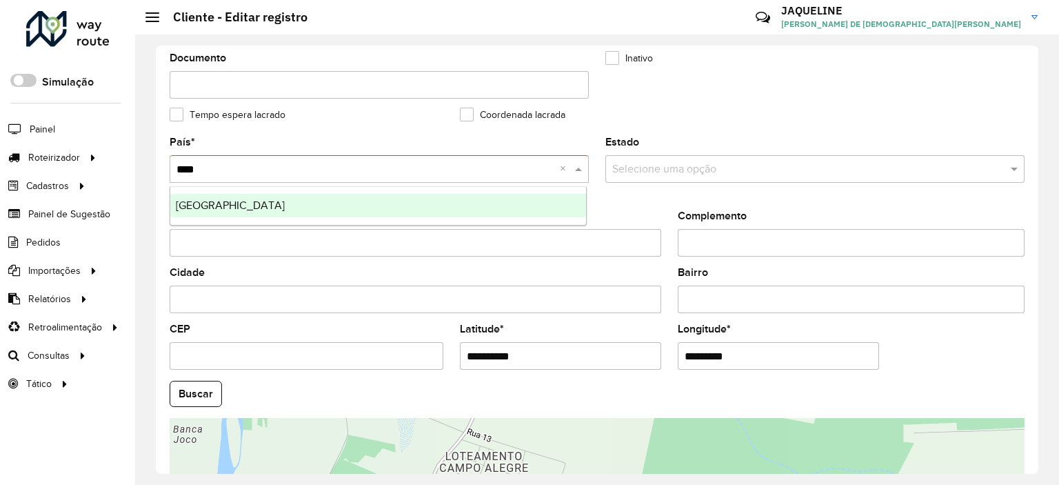
type input "*****"
click at [298, 206] on div "[GEOGRAPHIC_DATA]" at bounding box center [378, 205] width 416 height 23
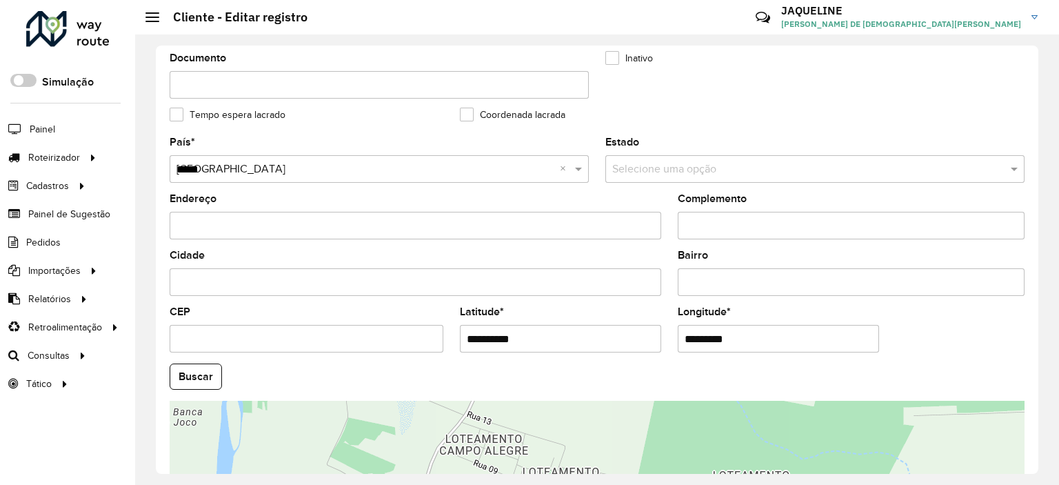
scroll to position [535, 0]
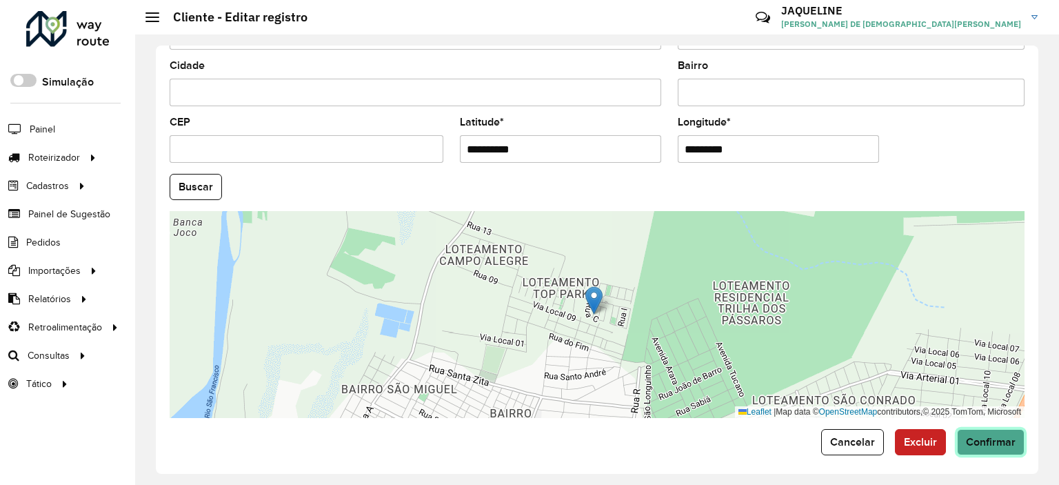
click at [1000, 436] on span "Confirmar" at bounding box center [991, 442] width 50 height 12
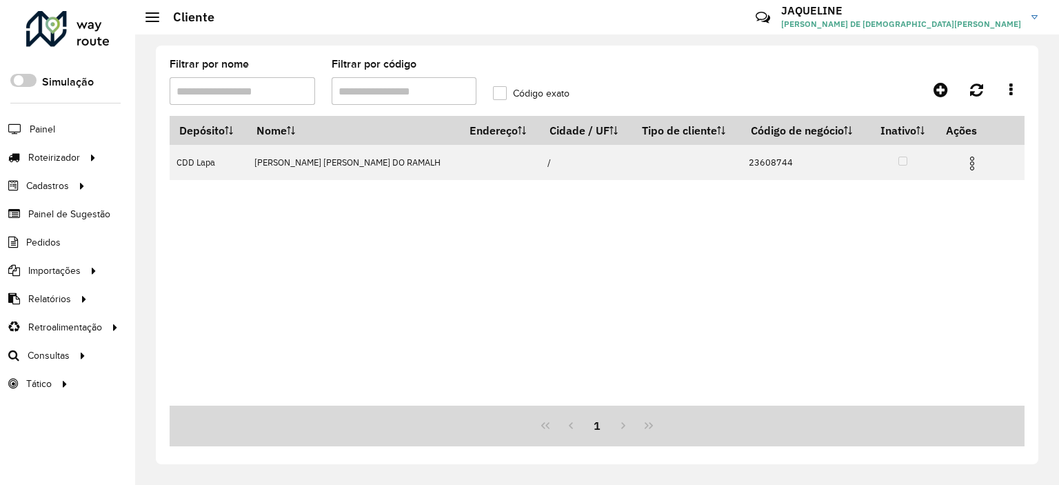
drag, startPoint x: 287, startPoint y: 92, endPoint x: 66, endPoint y: 92, distance: 221.3
click at [66, 92] on div "Roteirizador AmbevTech Simulação Painel Roteirizador Entregas Vendas Cadastros …" at bounding box center [529, 242] width 1059 height 485
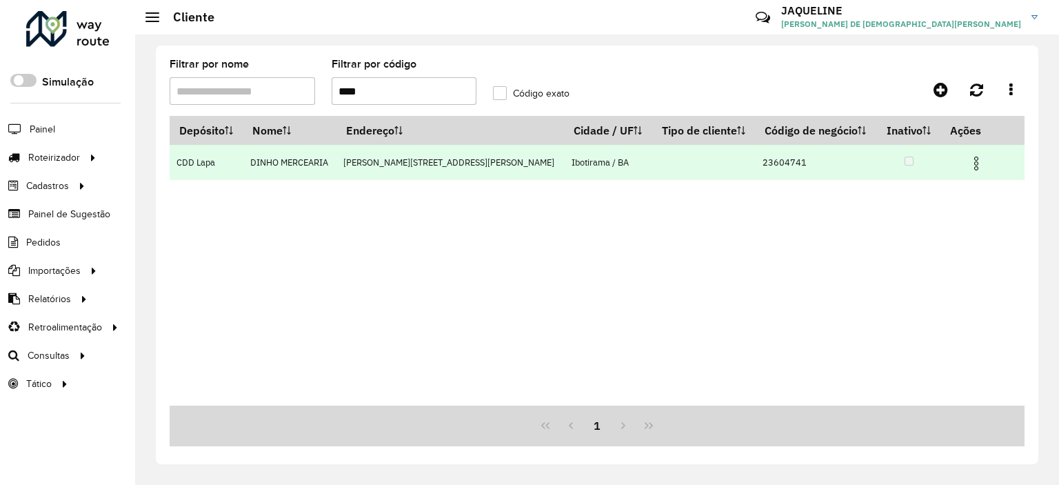
type input "****"
click at [968, 169] on img at bounding box center [976, 163] width 17 height 17
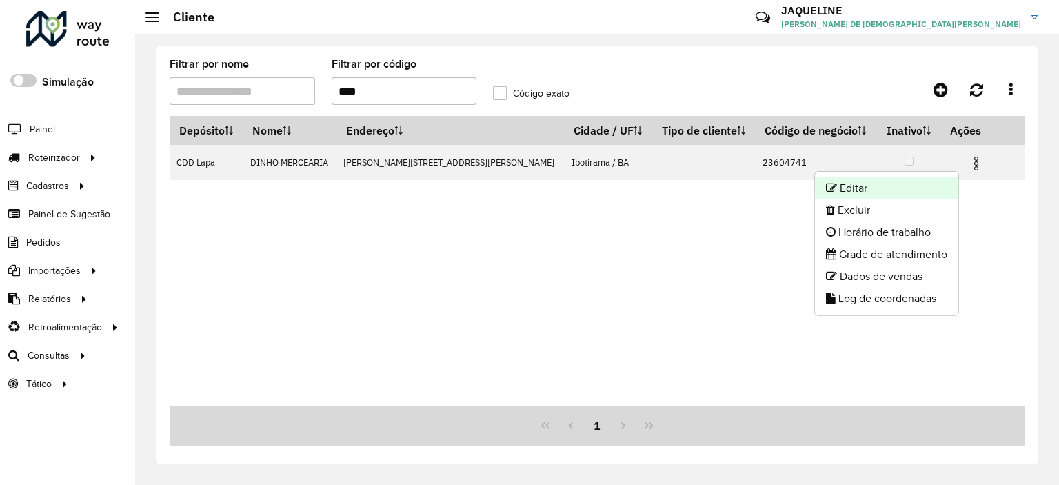
click at [944, 179] on li "Editar" at bounding box center [886, 188] width 143 height 22
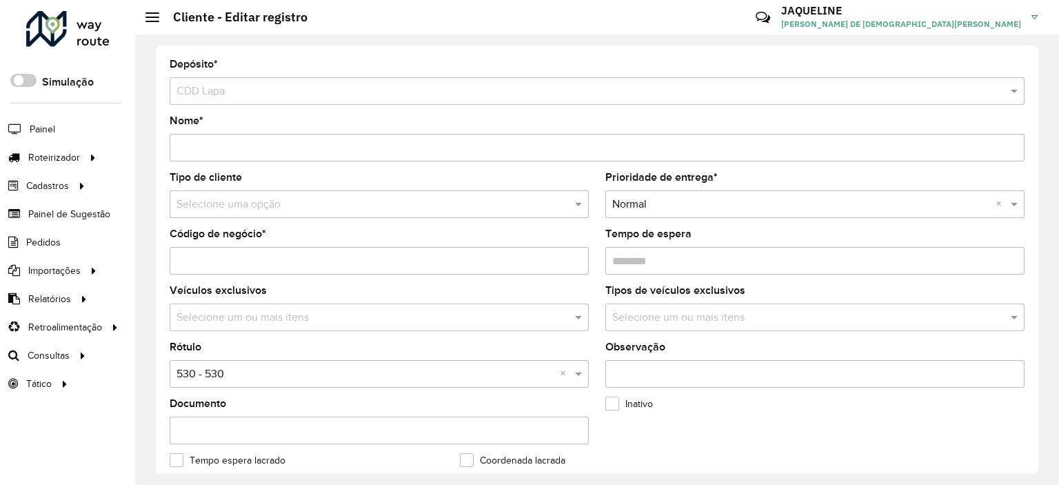
scroll to position [345, 0]
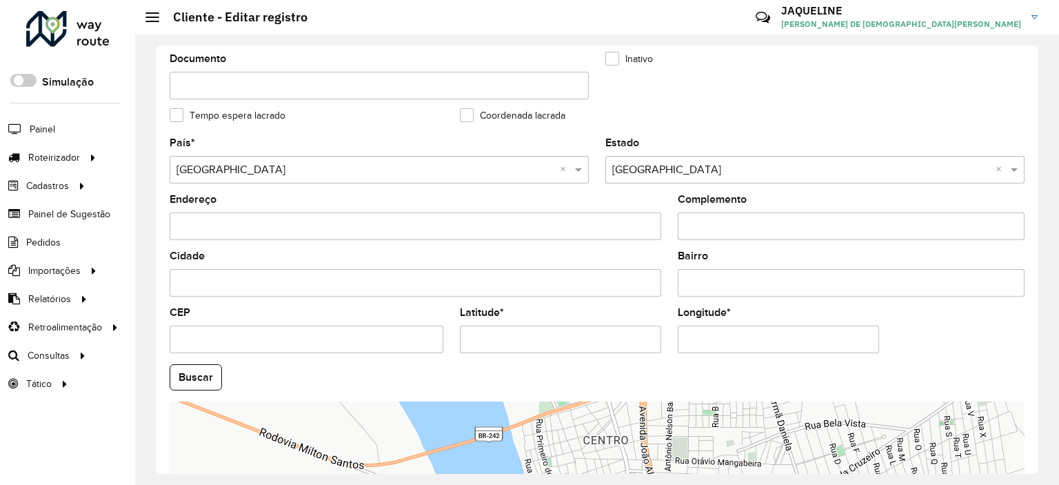
drag, startPoint x: 525, startPoint y: 336, endPoint x: 469, endPoint y: 327, distance: 56.4
click at [469, 327] on input "Latitude *" at bounding box center [560, 339] width 201 height 28
paste input "text"
type input "**********"
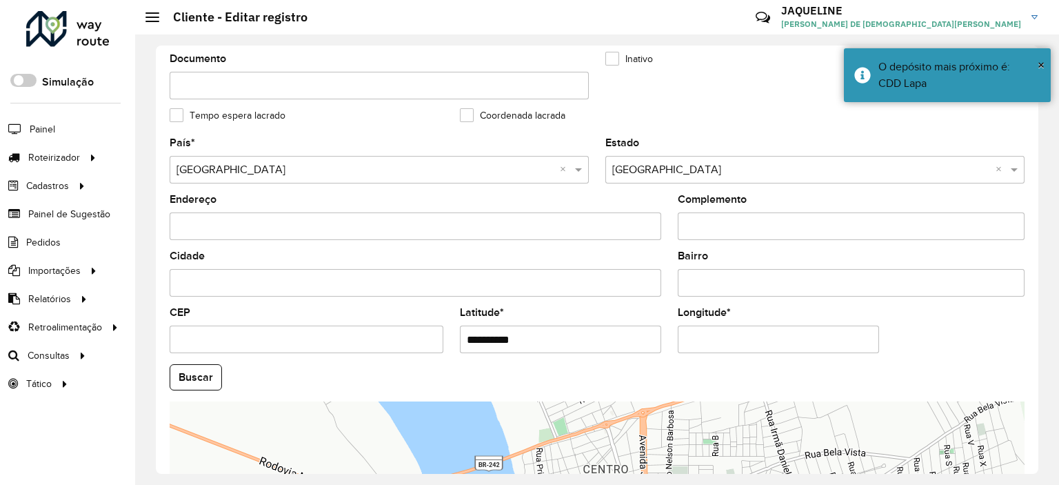
drag, startPoint x: 737, startPoint y: 338, endPoint x: 687, endPoint y: 325, distance: 52.2
click at [685, 325] on input "Longitude *" at bounding box center [778, 339] width 201 height 28
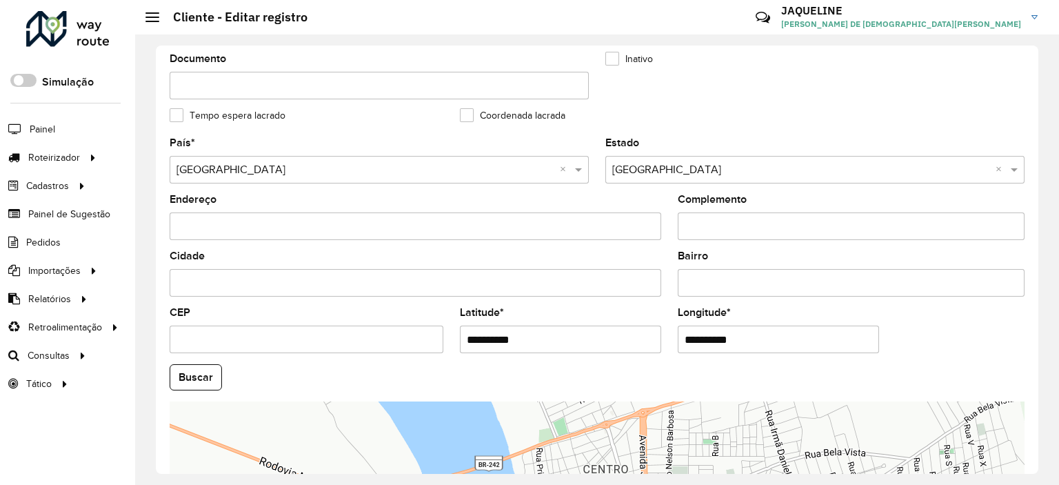
paste input "text"
type input "**********"
click at [922, 312] on hb-app "Aguarde... Pop-up bloqueado! Seu navegador bloqueou automáticamente a abertura …" at bounding box center [529, 242] width 1059 height 485
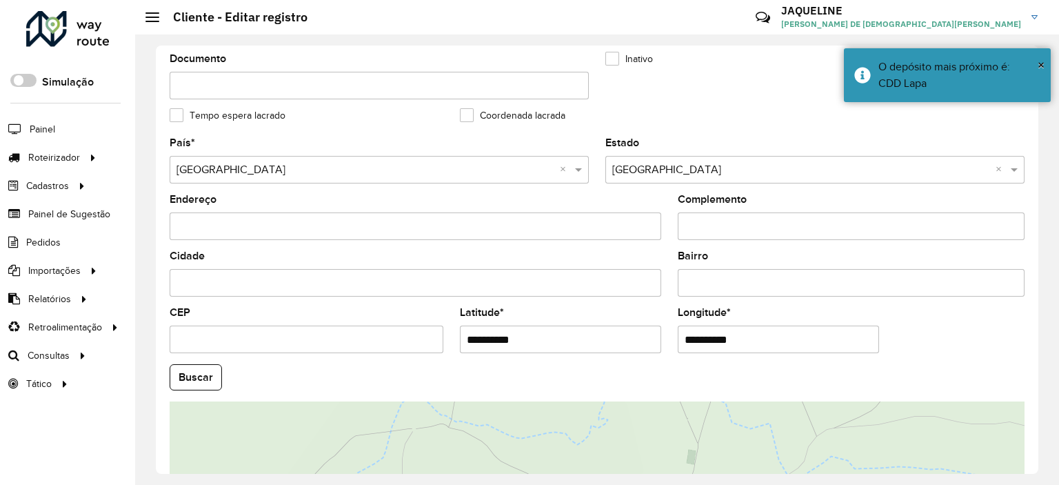
scroll to position [535, 0]
